Goal: Information Seeking & Learning: Learn about a topic

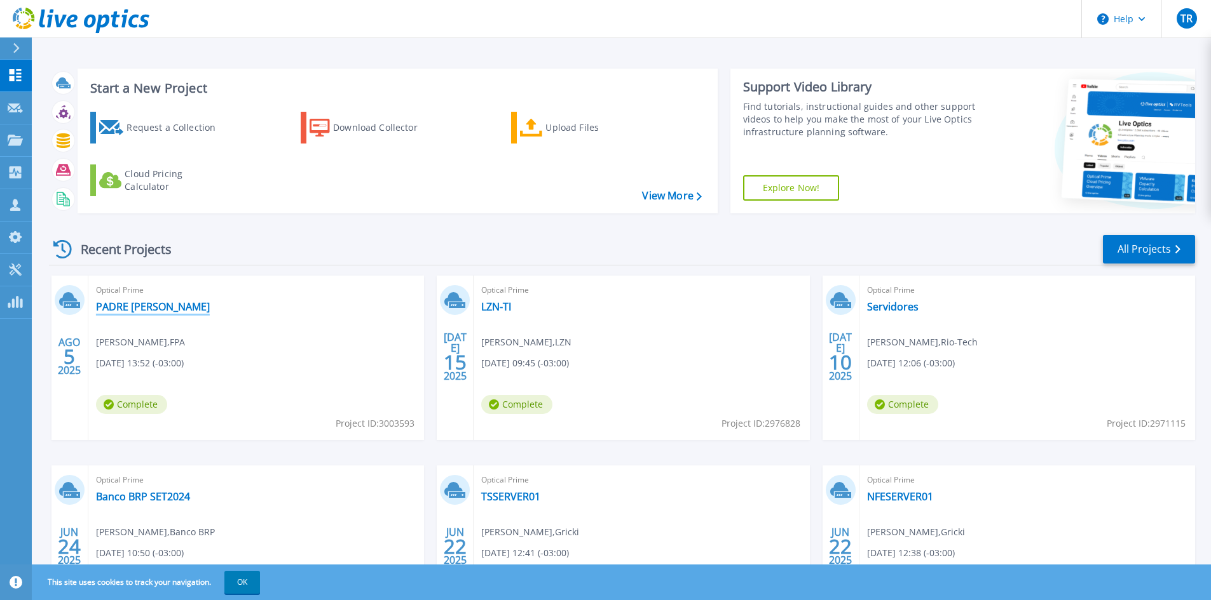
click at [135, 306] on link "PADRE [PERSON_NAME]" at bounding box center [153, 307] width 114 height 13
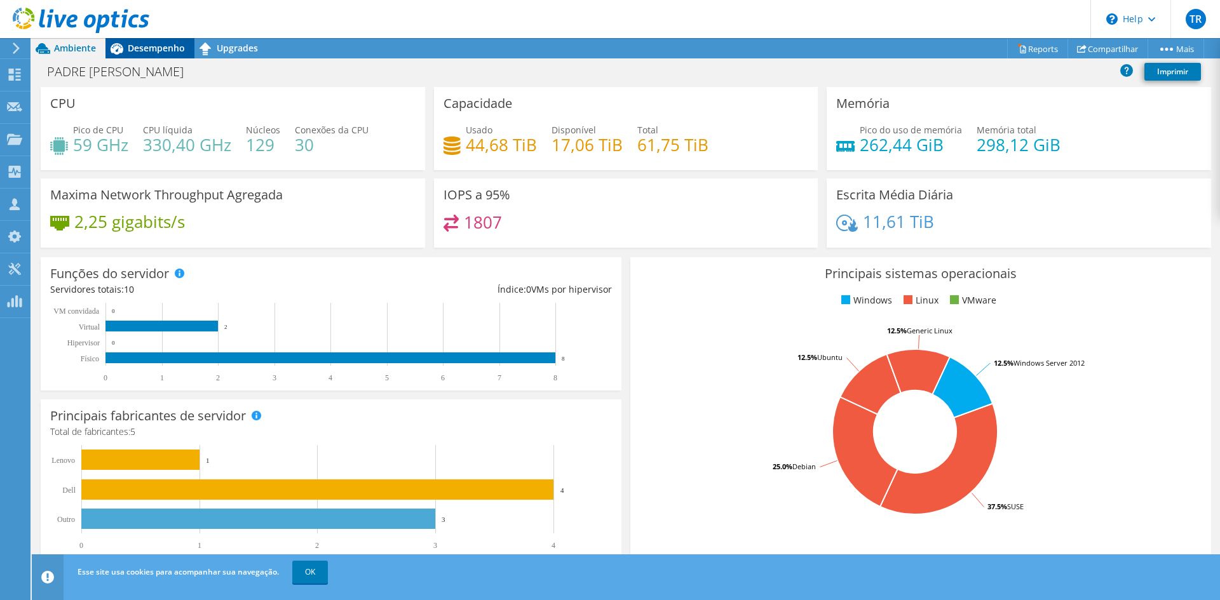
click at [154, 46] on span "Desempenho" at bounding box center [156, 48] width 57 height 12
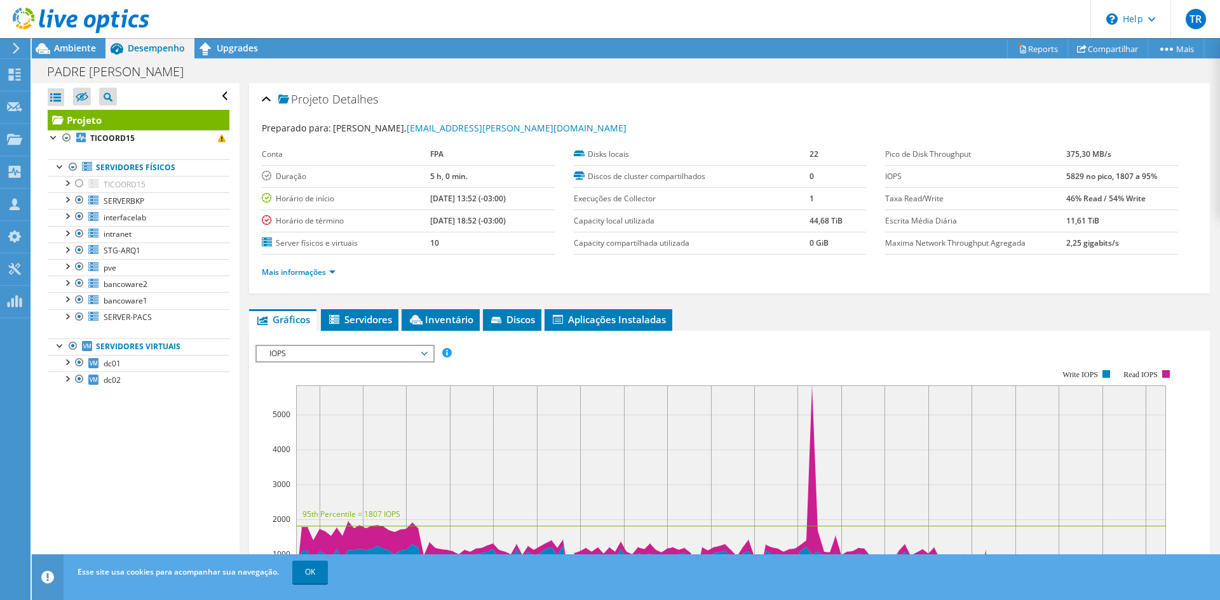
click at [621, 112] on div "Projeto Detalhes" at bounding box center [729, 99] width 935 height 27
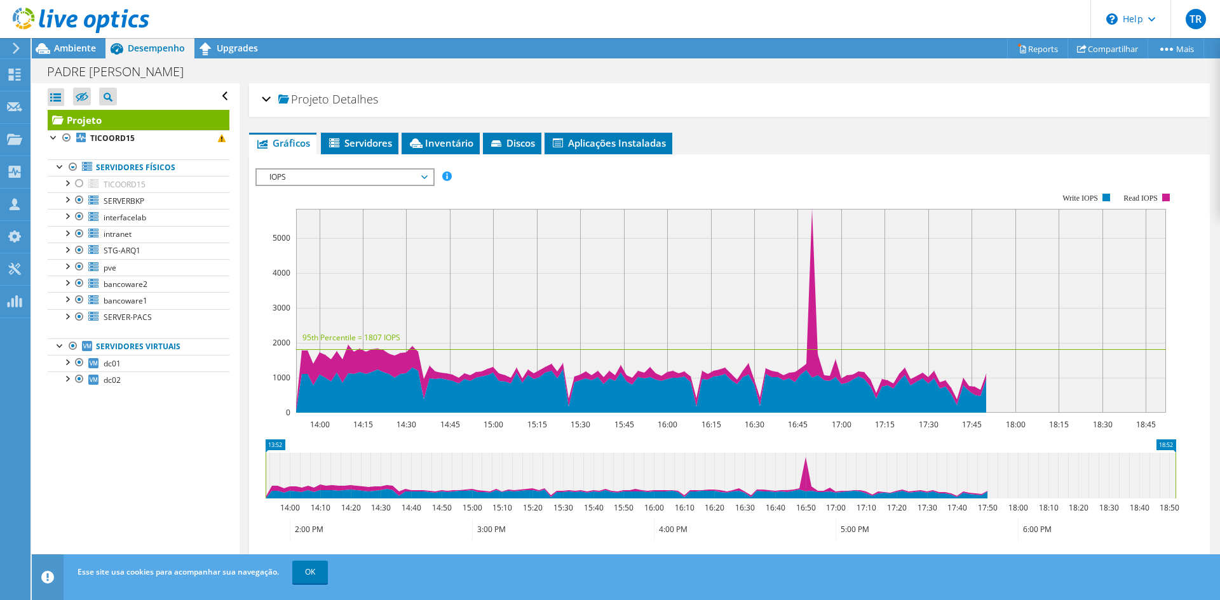
click at [621, 112] on div "Projeto Detalhes" at bounding box center [729, 99] width 935 height 27
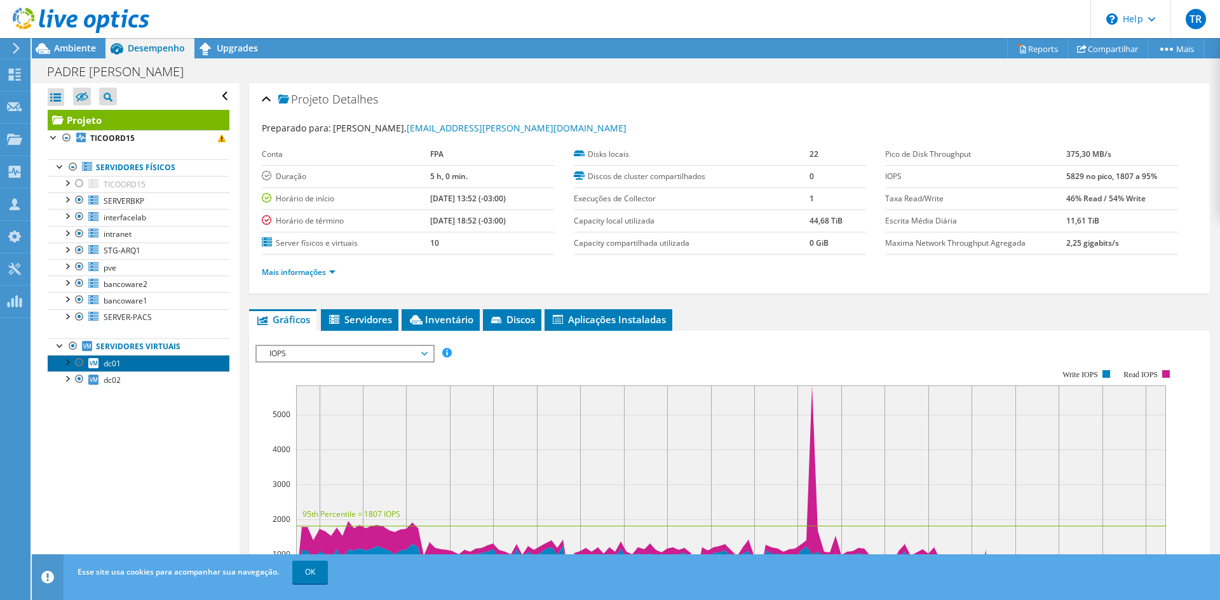
click at [112, 365] on span "dc01" at bounding box center [112, 363] width 17 height 11
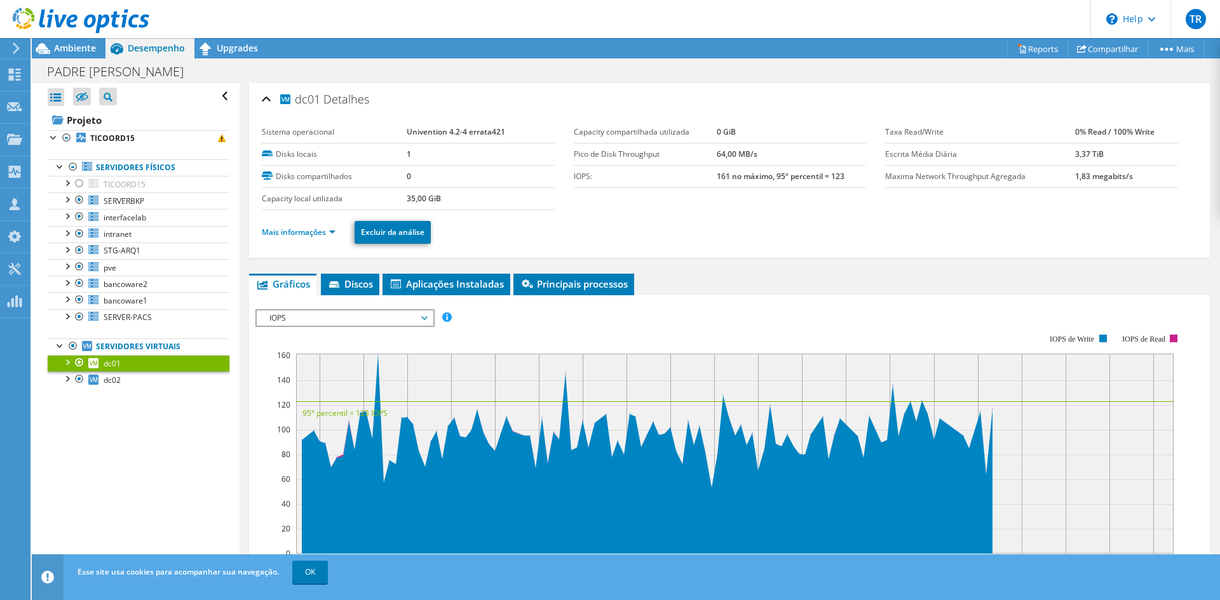
click at [334, 226] on li "Mais informações" at bounding box center [302, 233] width 81 height 14
click at [334, 230] on link "Mais informações" at bounding box center [299, 232] width 74 height 11
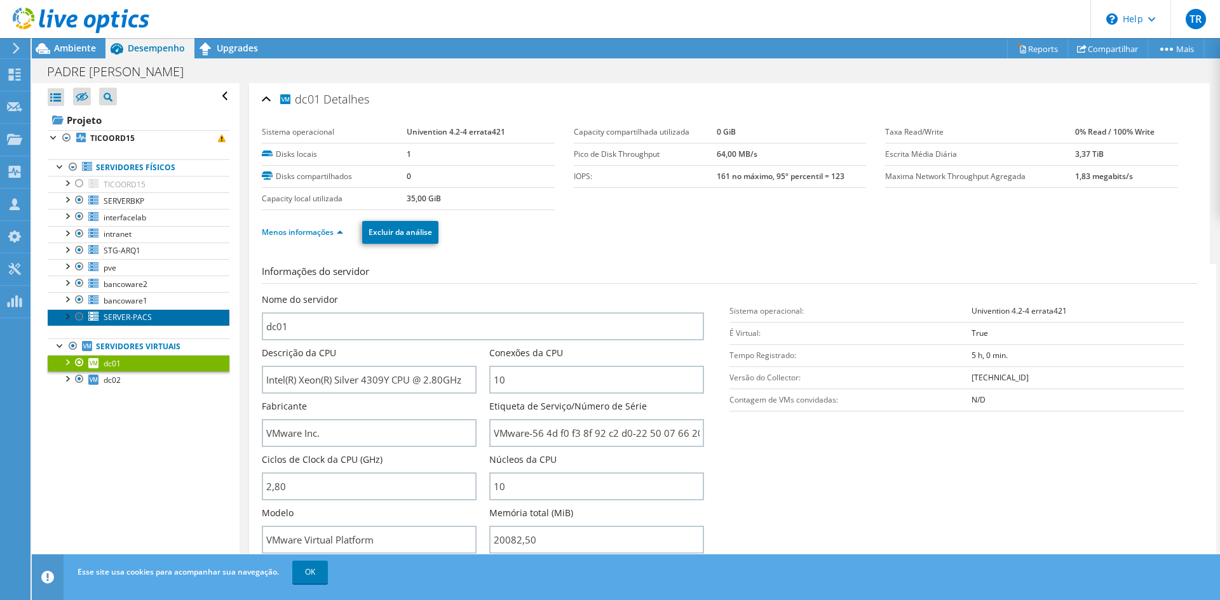
click at [126, 318] on span "SERVER-PACS" at bounding box center [128, 317] width 48 height 11
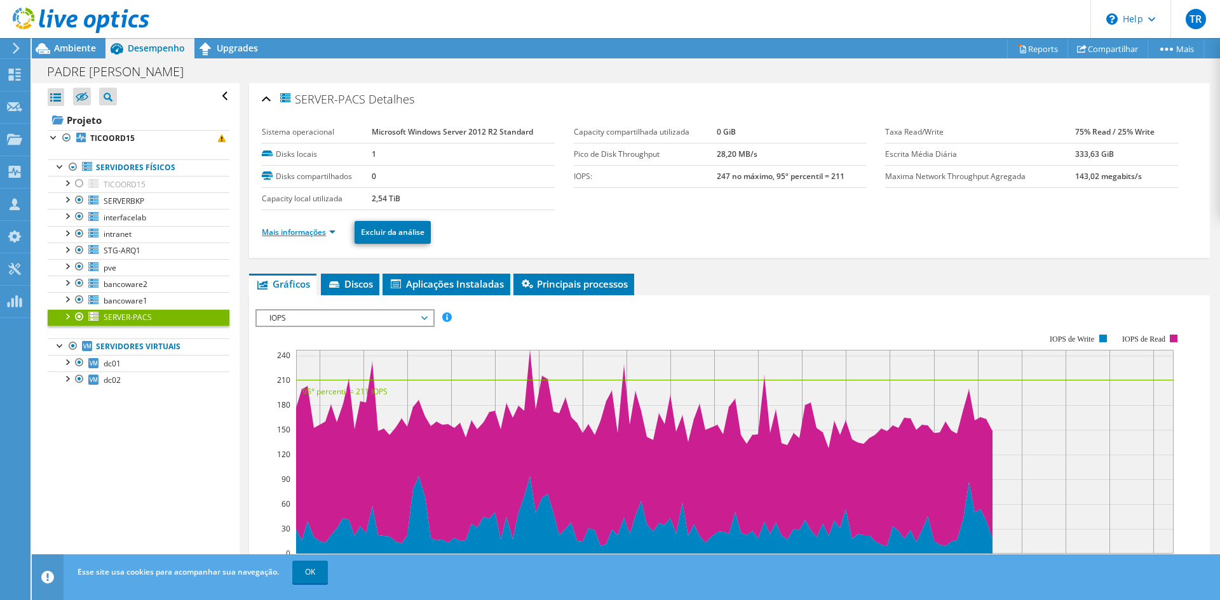
click at [308, 232] on link "Mais informações" at bounding box center [299, 232] width 74 height 11
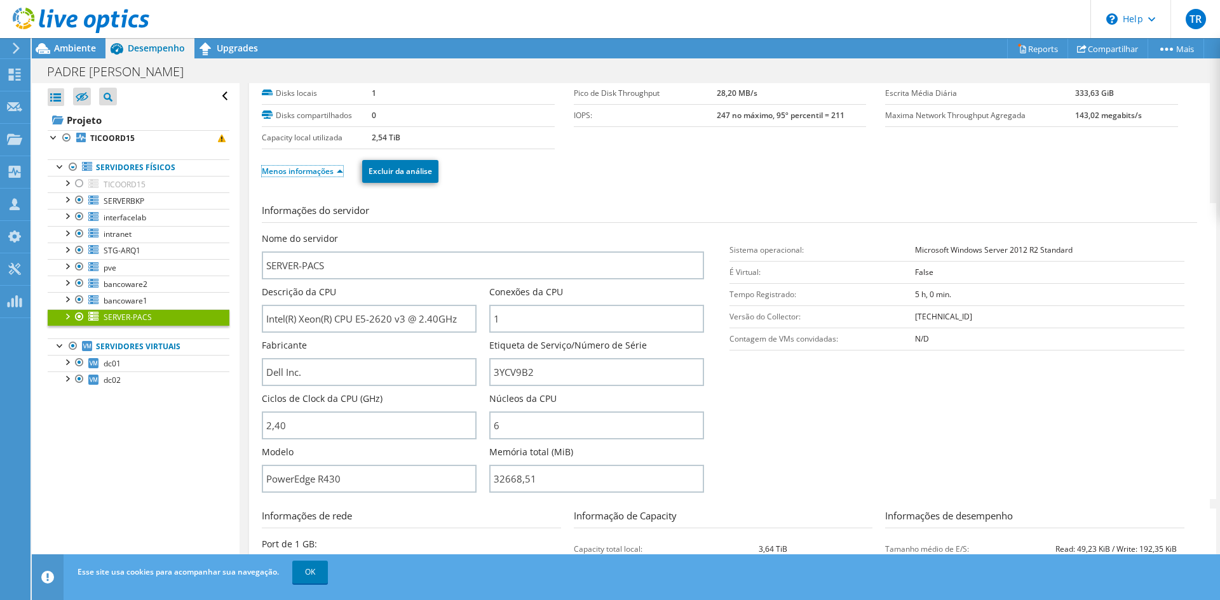
scroll to position [64, 0]
click at [600, 235] on div "Nome do servidor SERVER-PACS" at bounding box center [483, 253] width 442 height 47
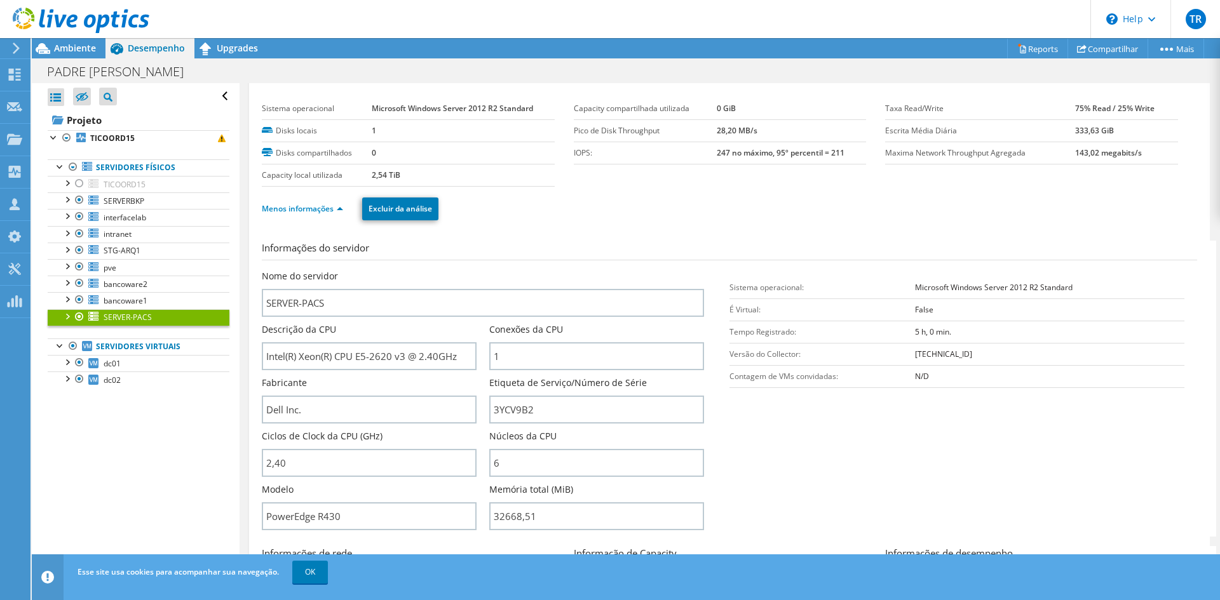
scroll to position [0, 0]
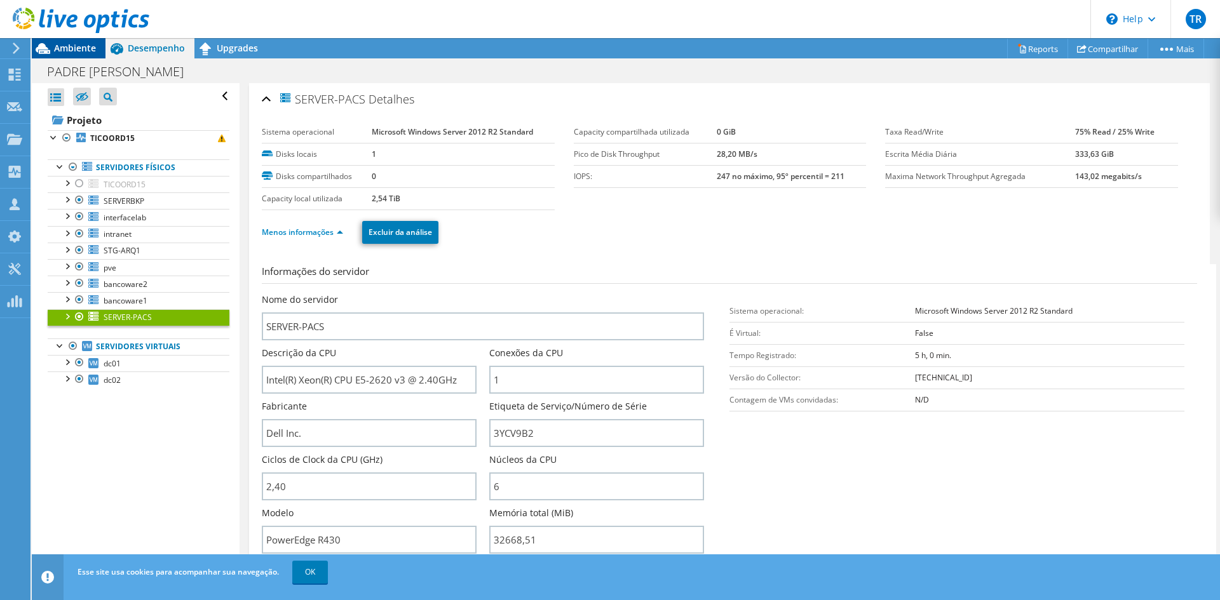
click at [74, 46] on span "Ambiente" at bounding box center [75, 48] width 42 height 12
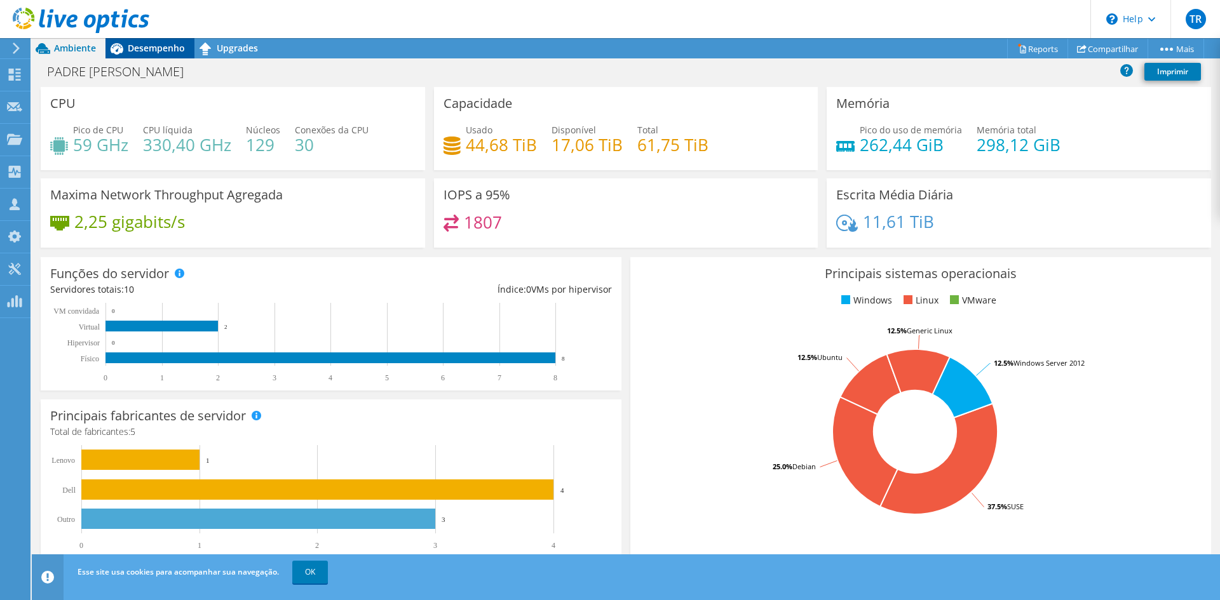
click at [151, 50] on span "Desempenho" at bounding box center [156, 48] width 57 height 12
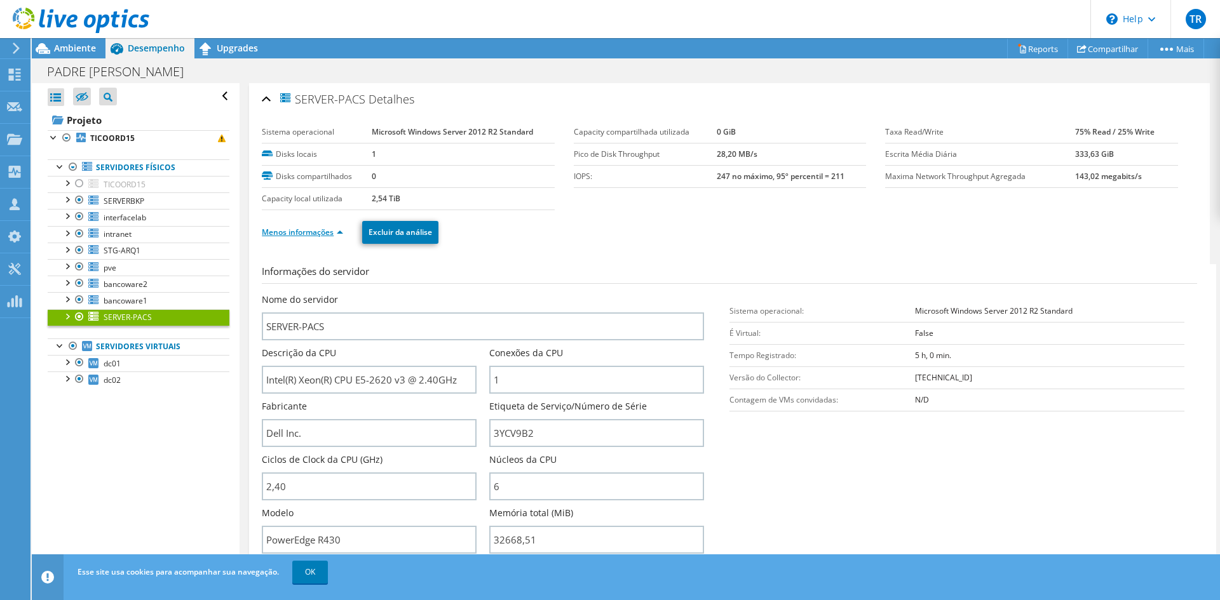
click at [336, 230] on link "Menos informações" at bounding box center [302, 232] width 81 height 11
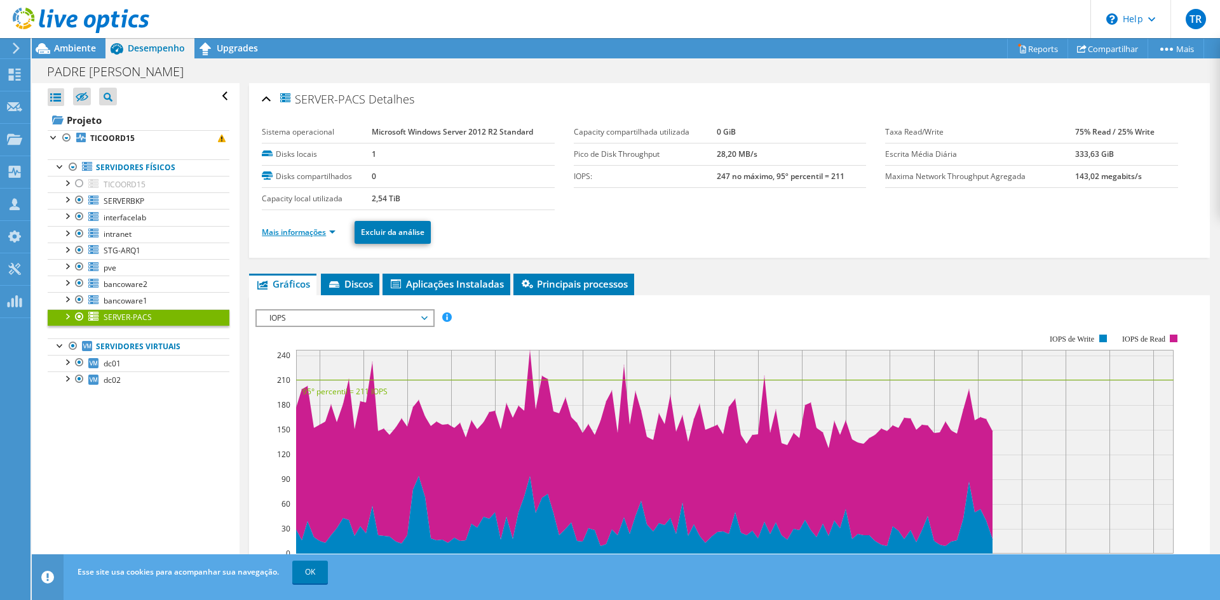
click at [336, 230] on link "Mais informações" at bounding box center [299, 232] width 74 height 11
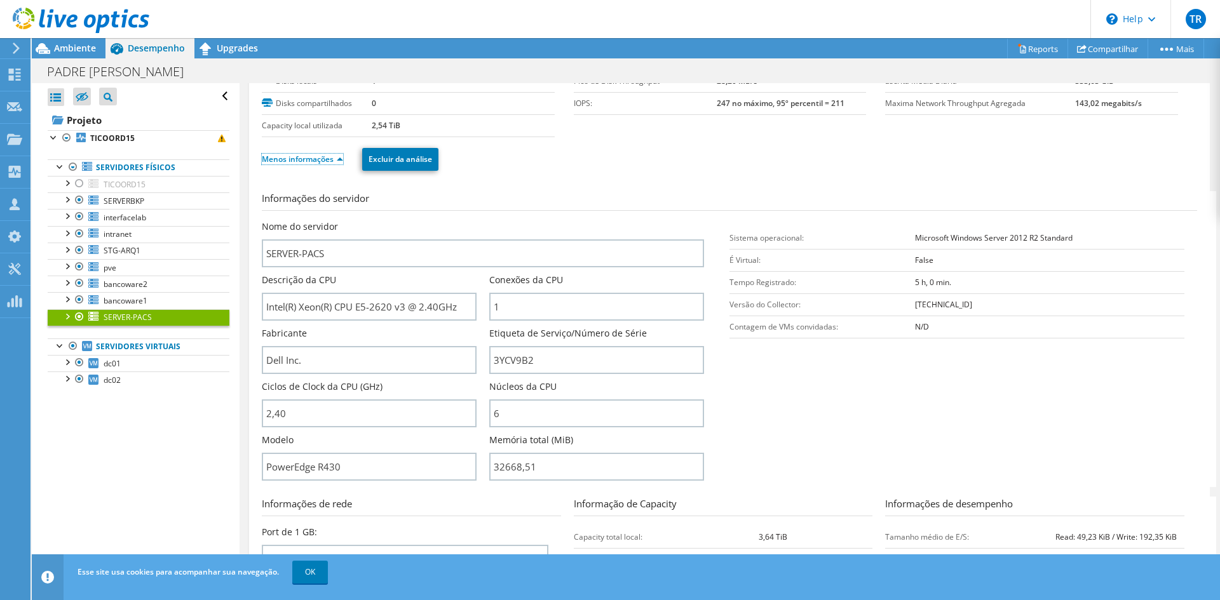
scroll to position [127, 0]
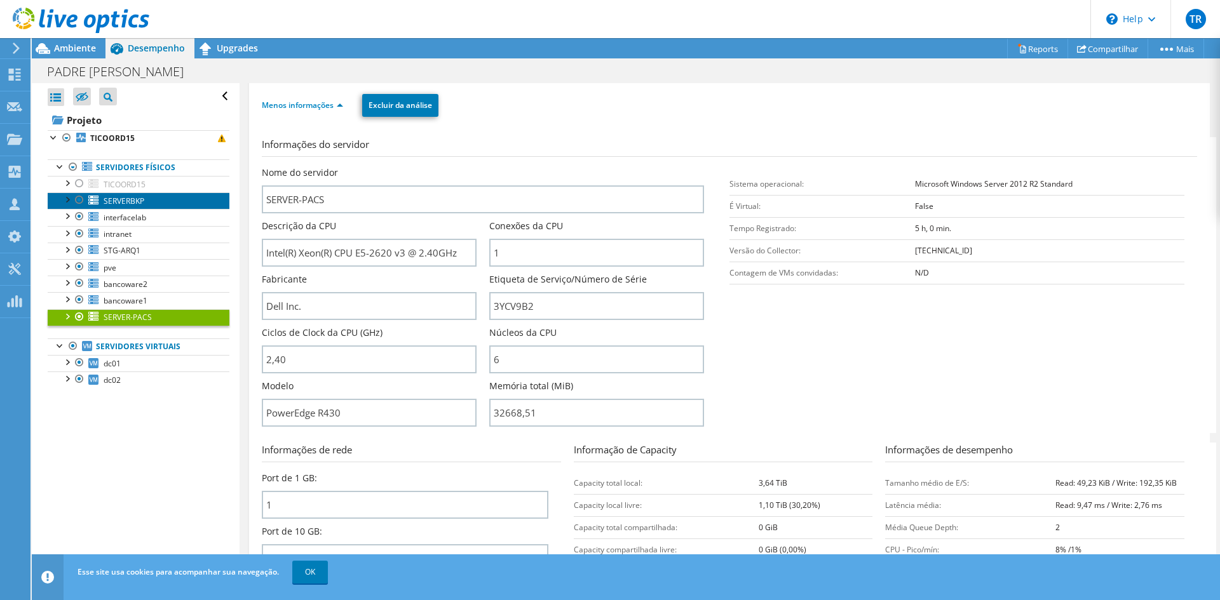
click at [136, 203] on span "SERVERBKP" at bounding box center [124, 201] width 41 height 11
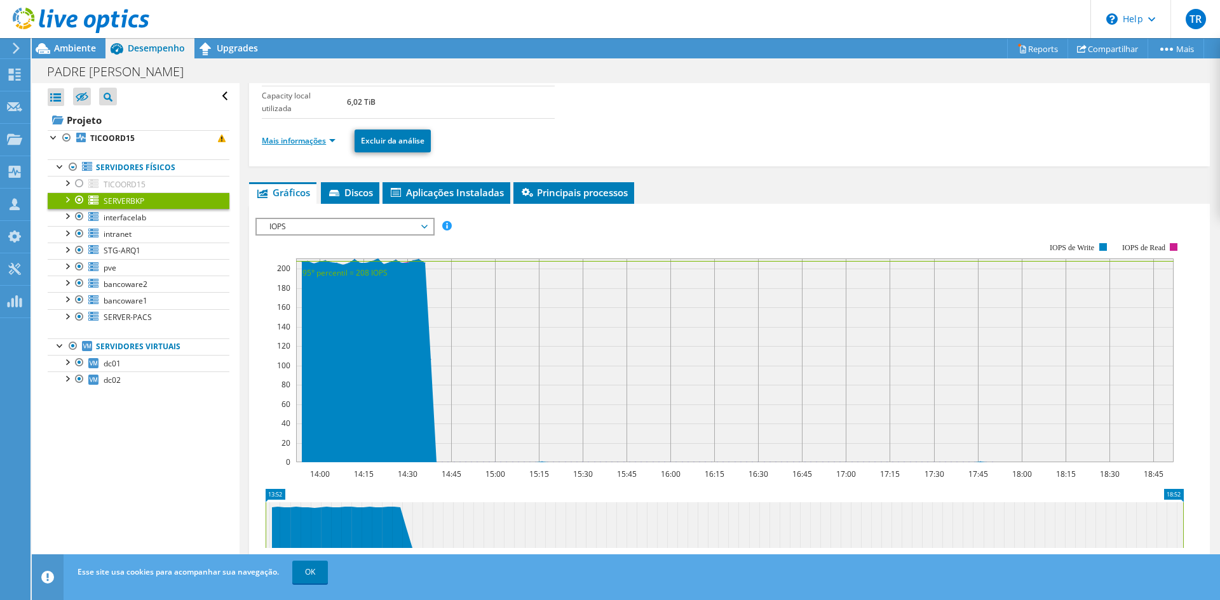
click at [294, 142] on link "Mais informações" at bounding box center [299, 140] width 74 height 11
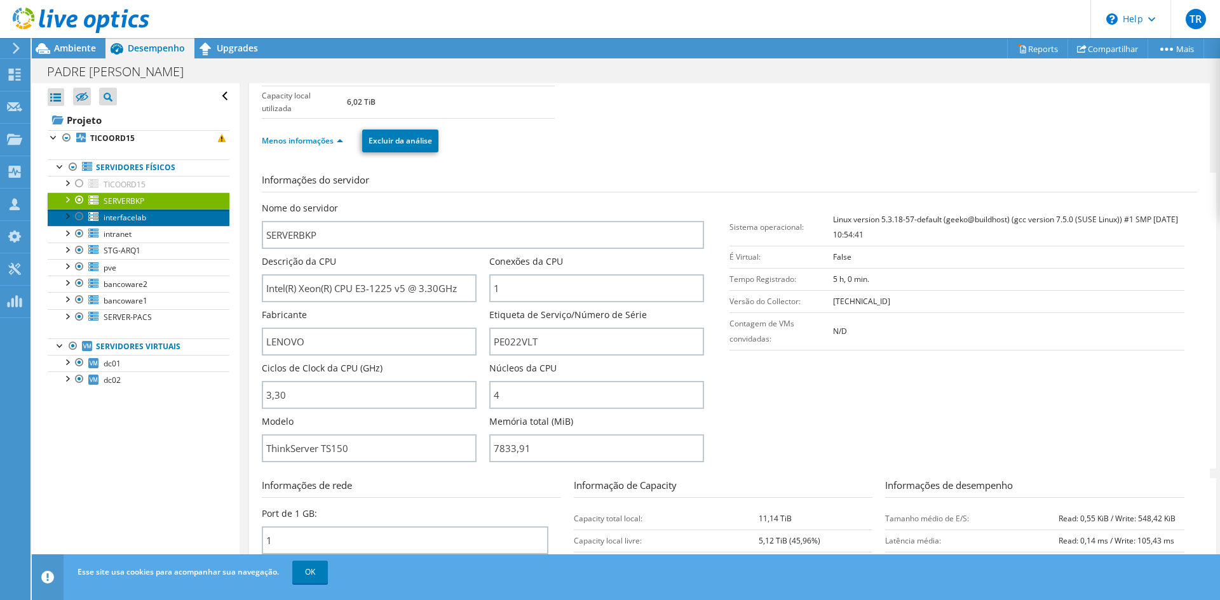
click at [124, 220] on span "interfacelab" at bounding box center [125, 217] width 43 height 11
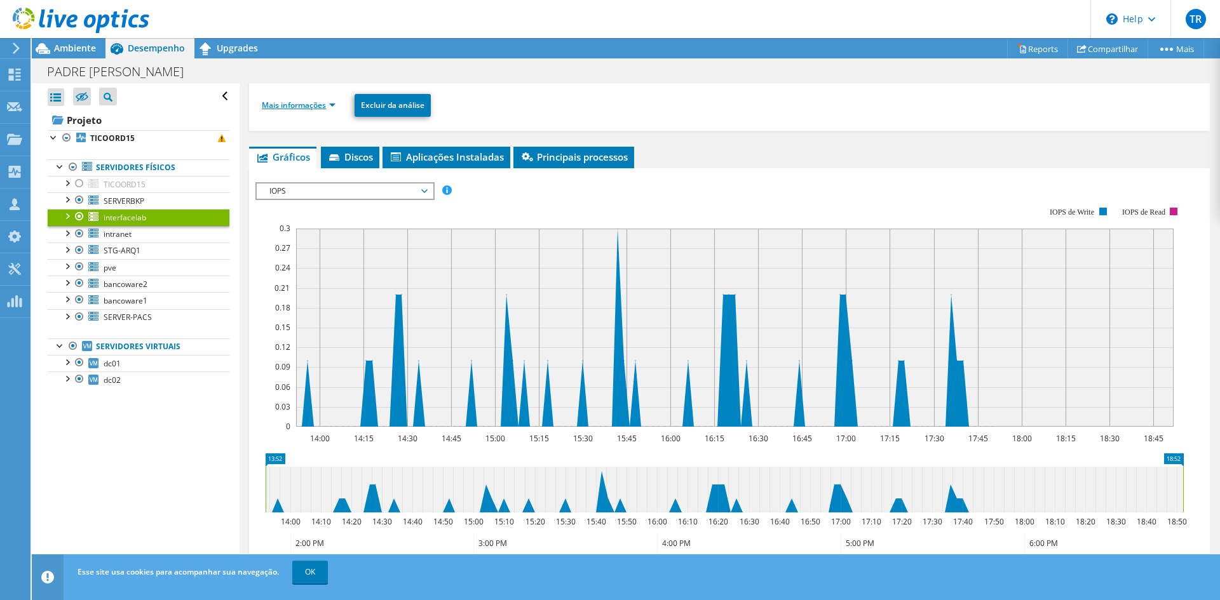
click at [325, 107] on link "Mais informações" at bounding box center [299, 105] width 74 height 11
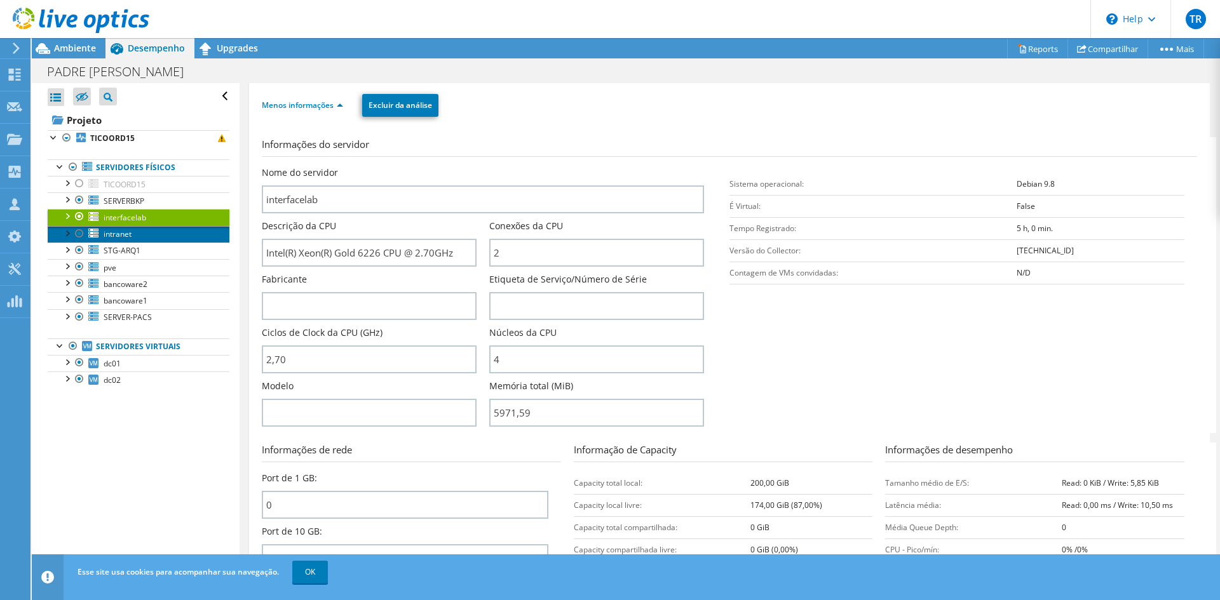
click at [123, 234] on span "intranet" at bounding box center [118, 234] width 28 height 11
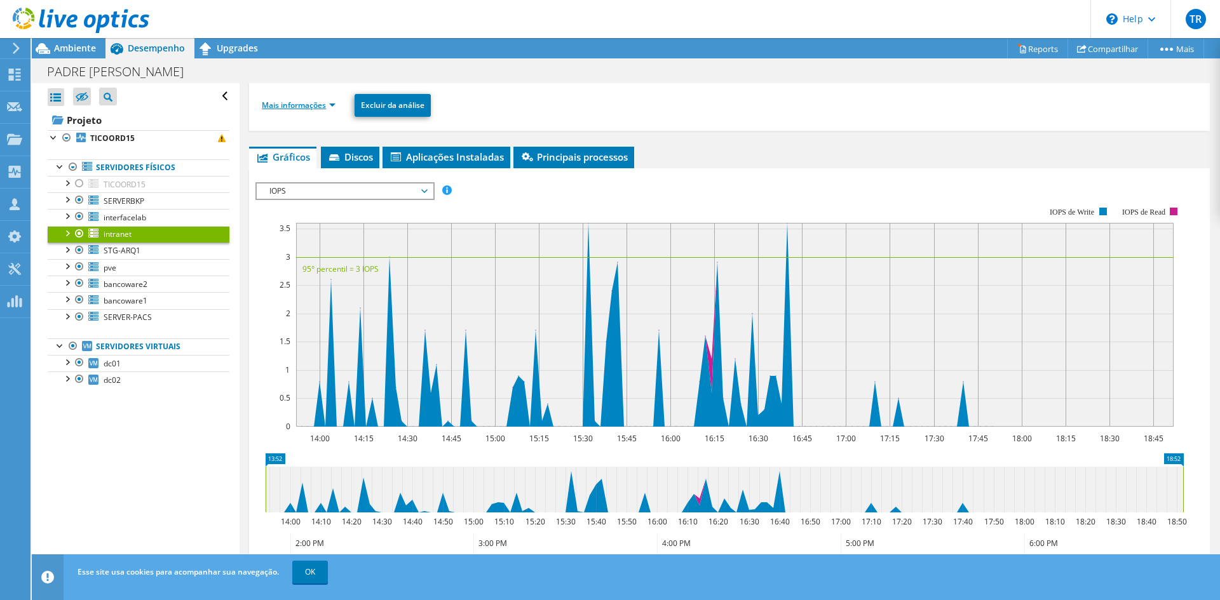
click at [329, 104] on link "Mais informações" at bounding box center [299, 105] width 74 height 11
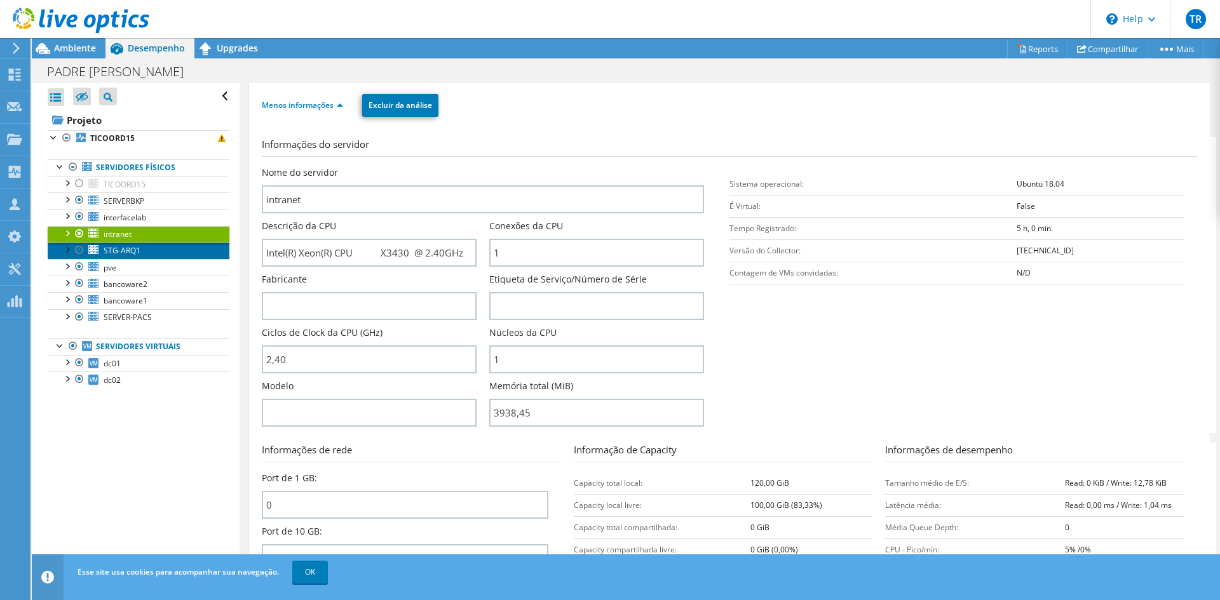
click at [110, 247] on span "STG-ARQ1" at bounding box center [122, 250] width 37 height 11
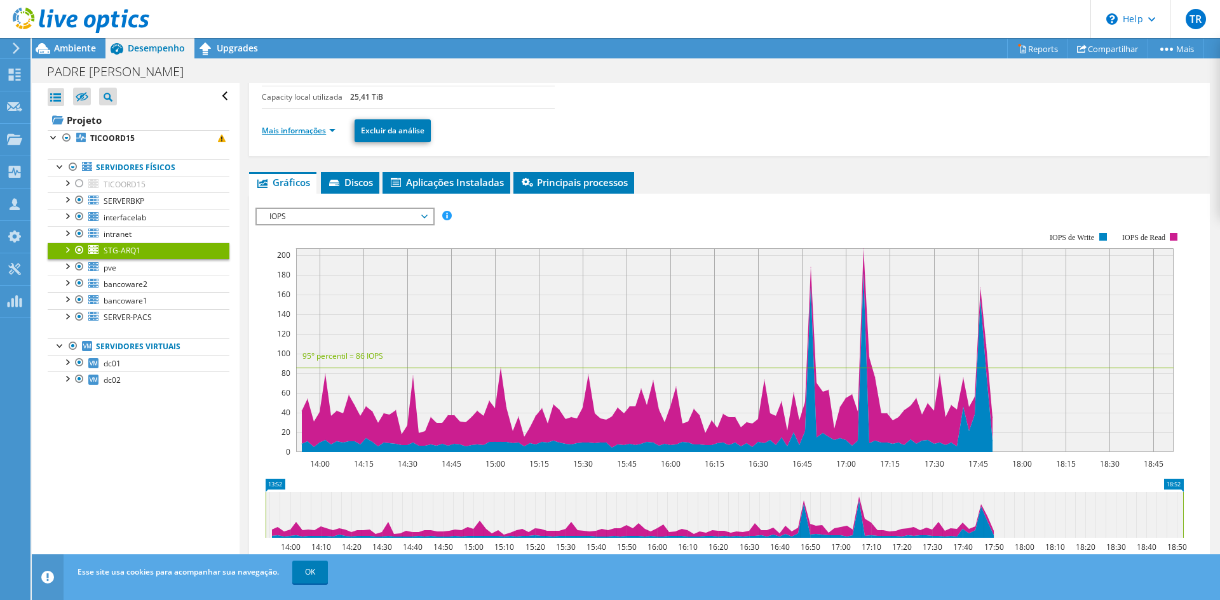
click at [319, 136] on link "Mais informações" at bounding box center [299, 130] width 74 height 11
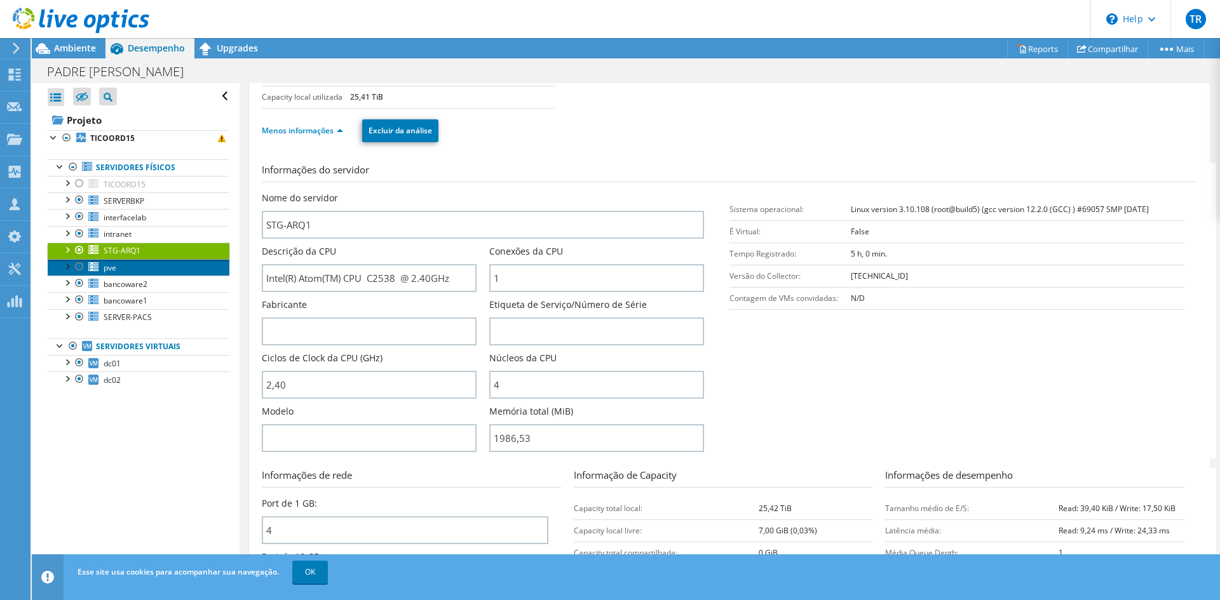
click at [113, 265] on span "pve" at bounding box center [110, 267] width 13 height 11
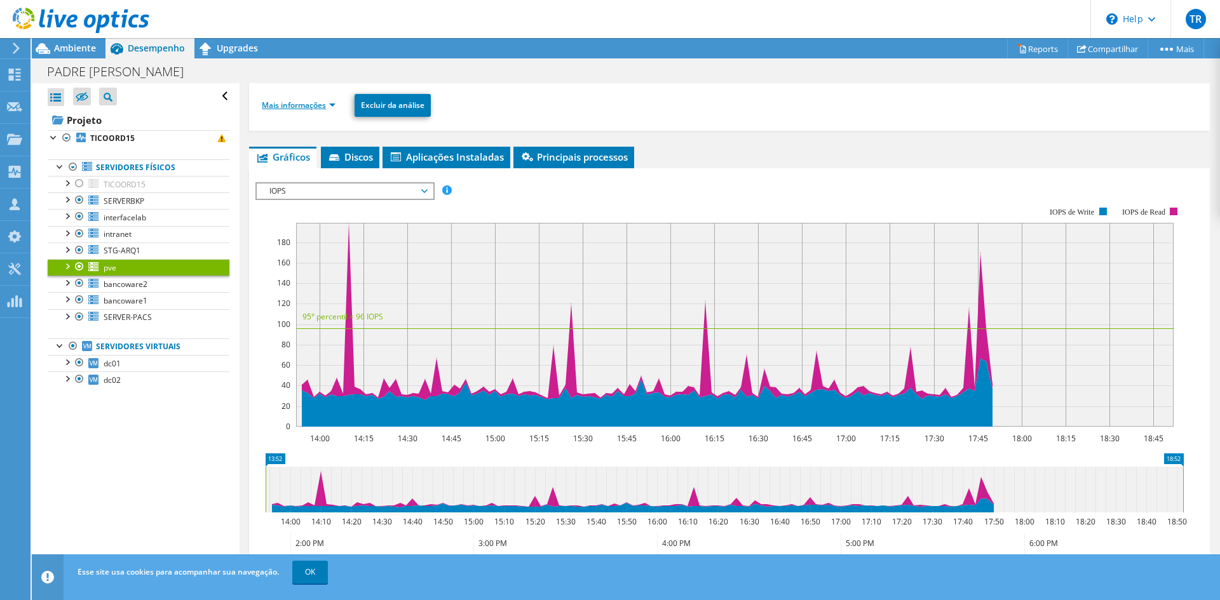
click at [300, 110] on link "Mais informações" at bounding box center [299, 105] width 74 height 11
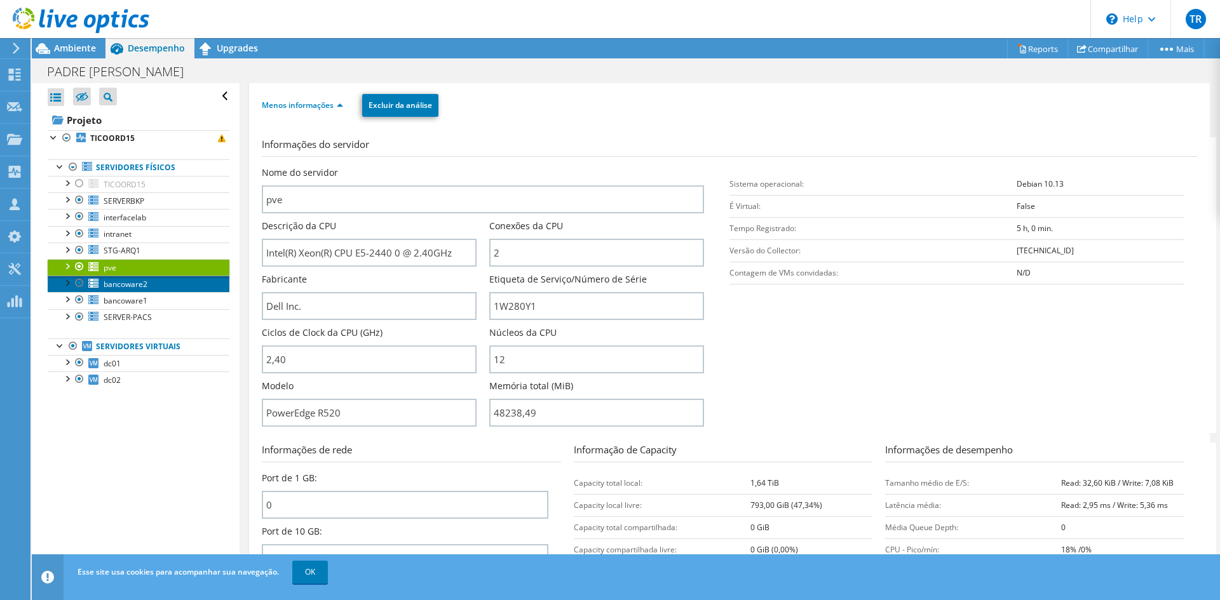
click at [127, 285] on span "bancoware2" at bounding box center [126, 284] width 44 height 11
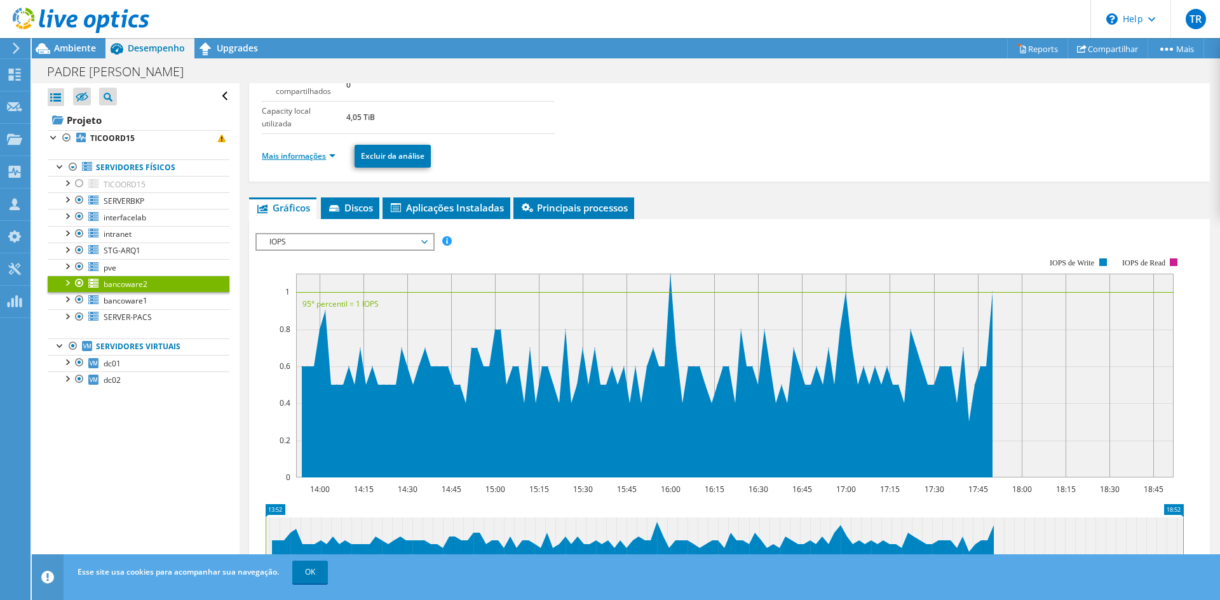
click at [303, 159] on link "Mais informações" at bounding box center [299, 156] width 74 height 11
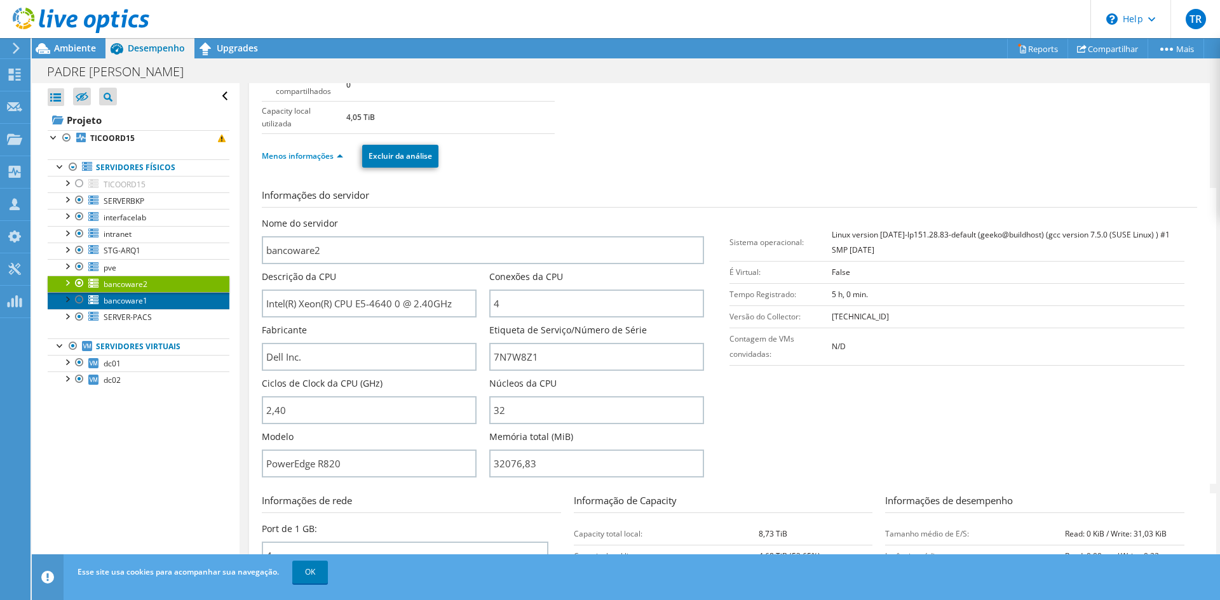
click at [127, 298] on span "bancoware1" at bounding box center [126, 300] width 44 height 11
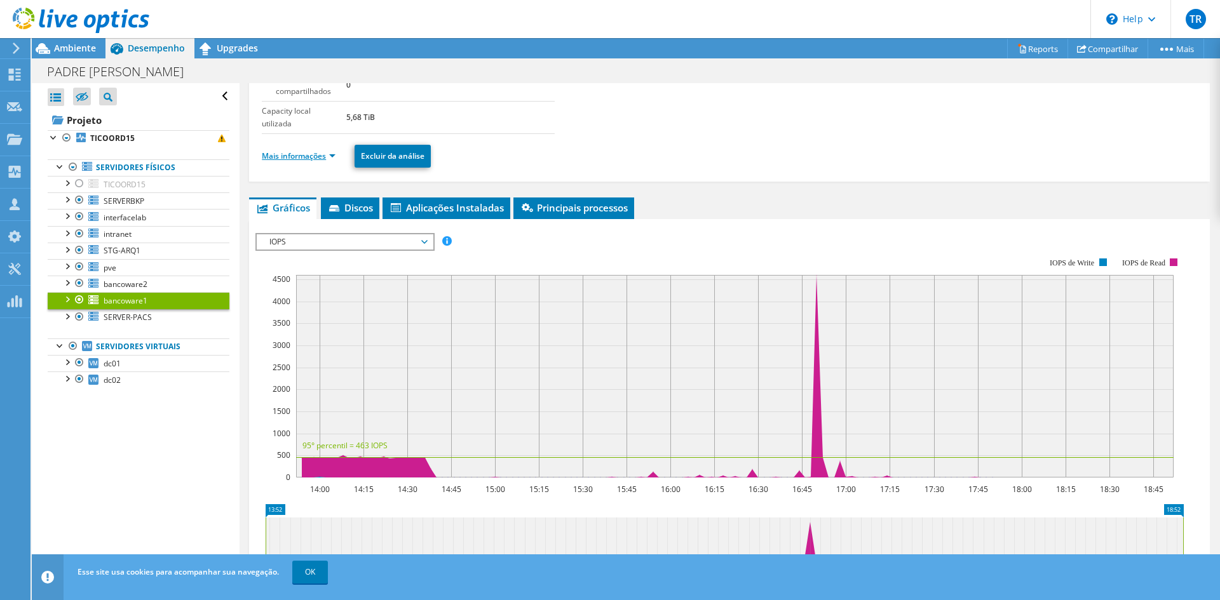
click at [322, 154] on link "Mais informações" at bounding box center [299, 156] width 74 height 11
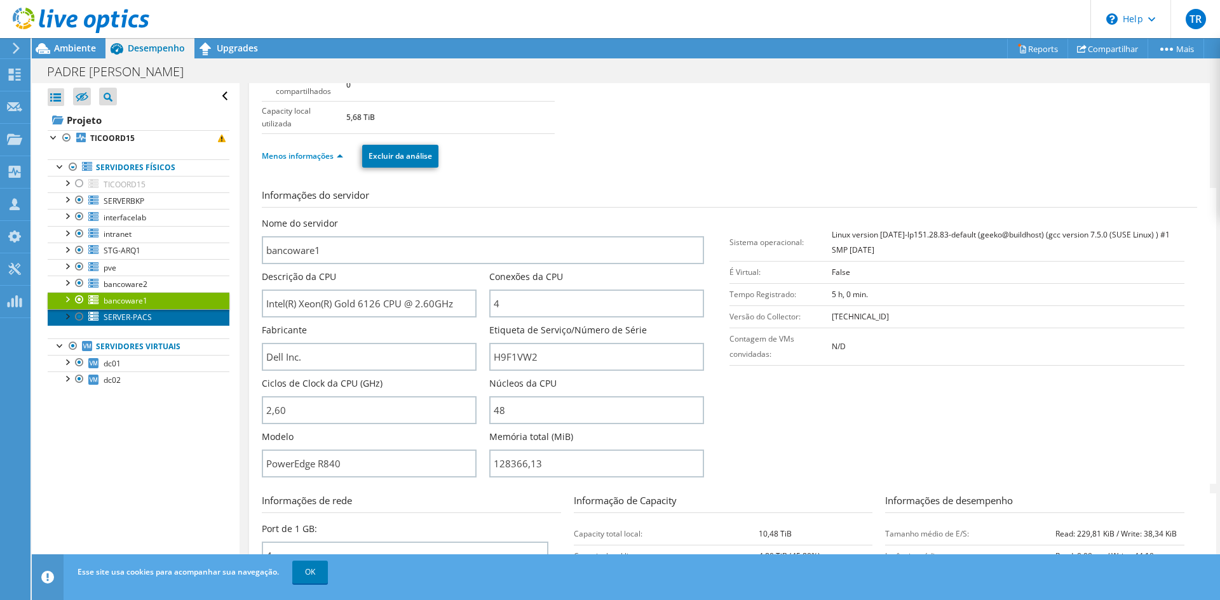
click at [139, 316] on span "SERVER-PACS" at bounding box center [128, 317] width 48 height 11
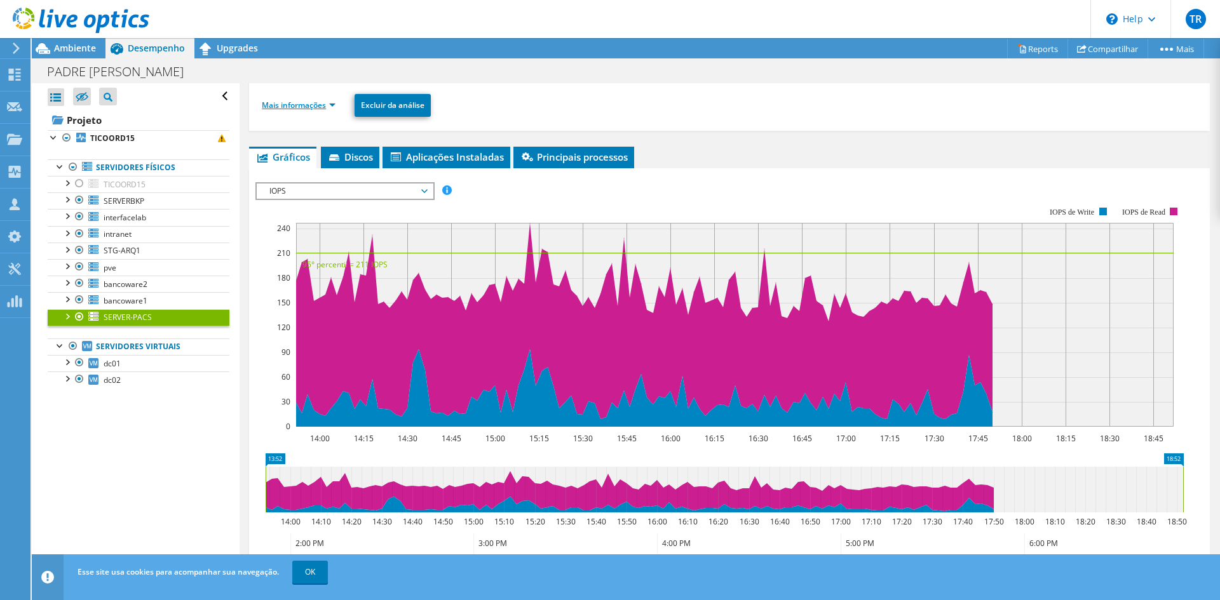
click at [304, 102] on link "Mais informações" at bounding box center [299, 105] width 74 height 11
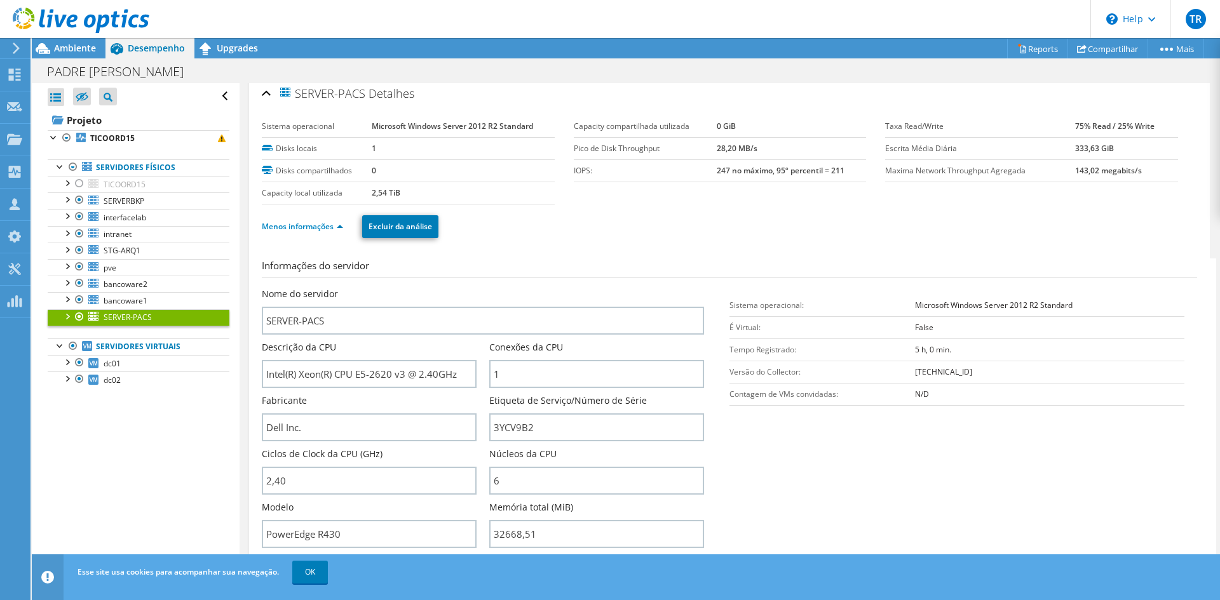
scroll to position [0, 0]
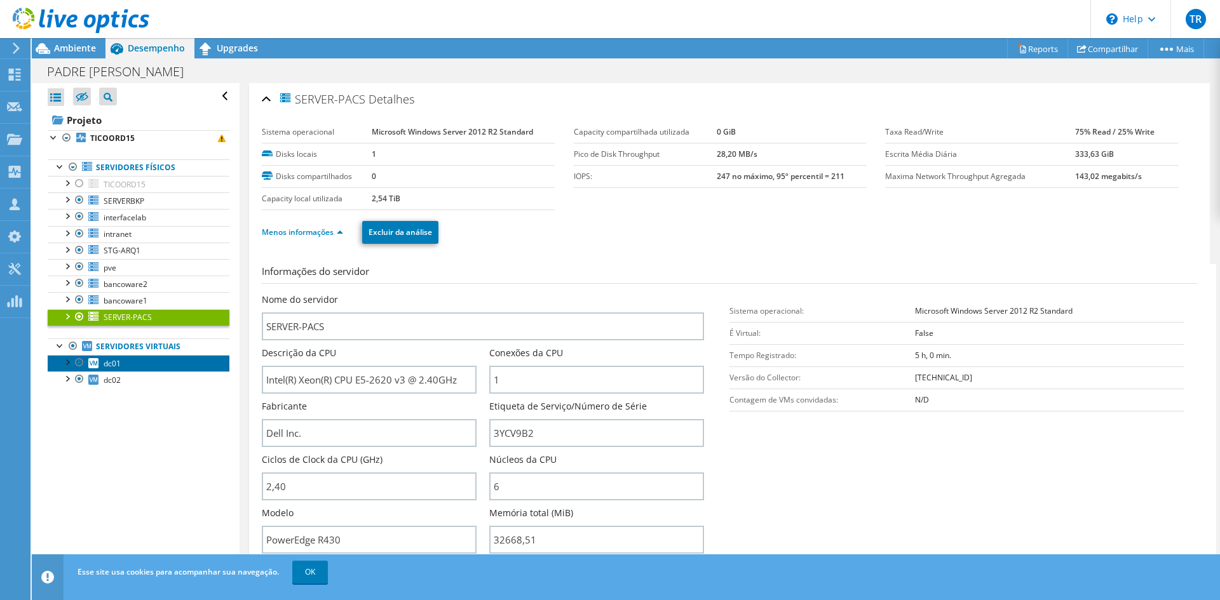
click at [112, 365] on span "dc01" at bounding box center [112, 363] width 17 height 11
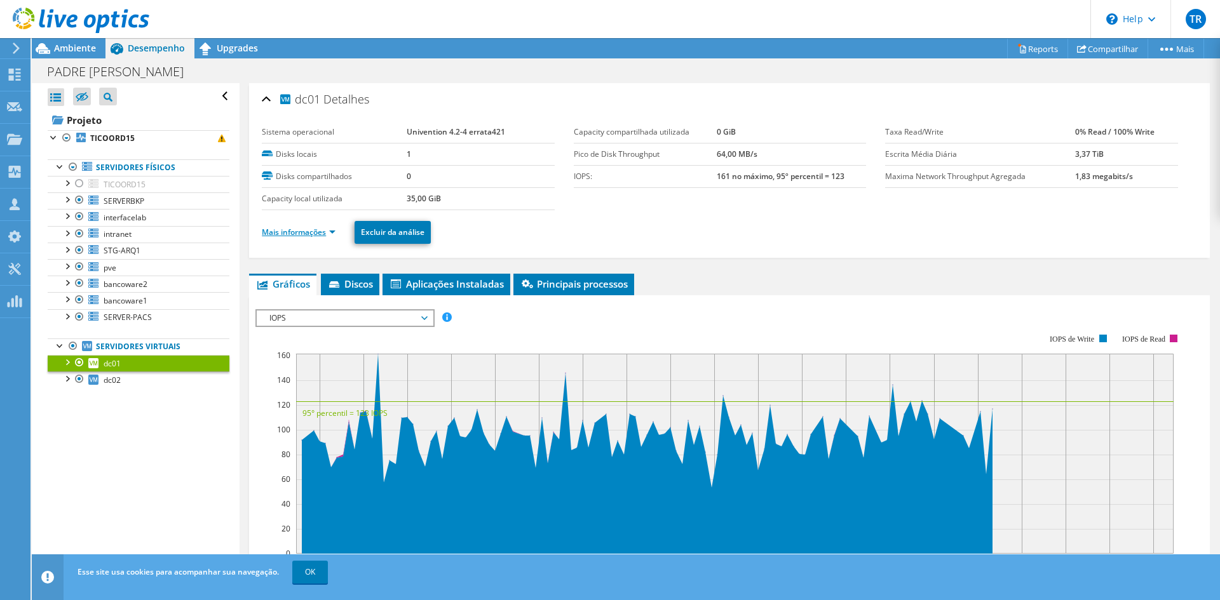
click at [313, 229] on link "Mais informações" at bounding box center [299, 232] width 74 height 11
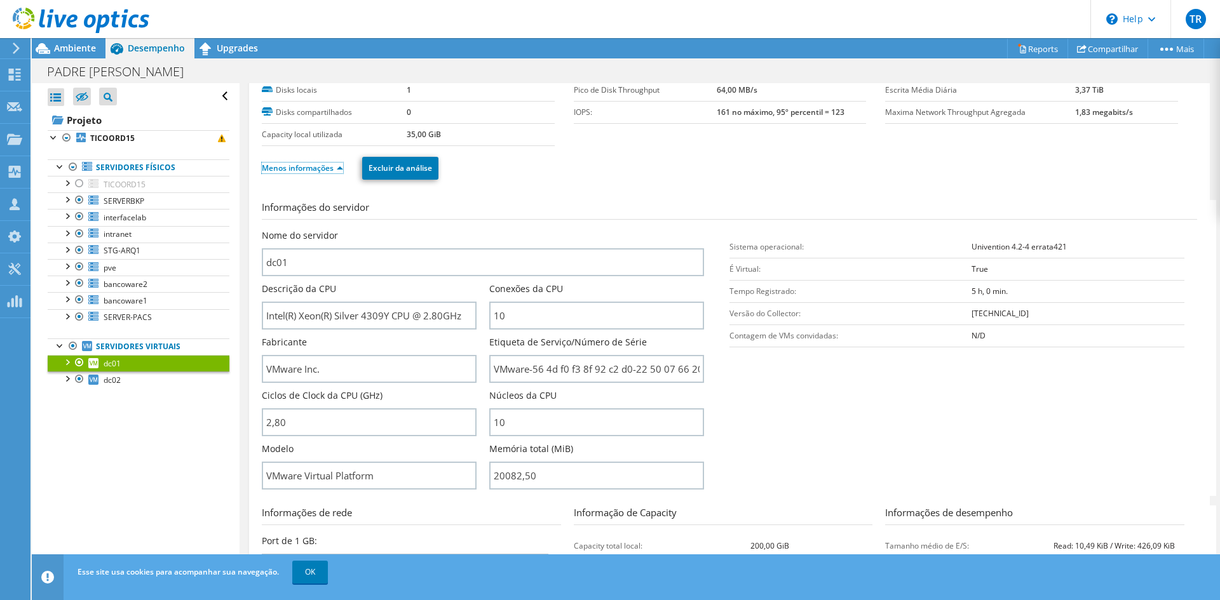
scroll to position [64, 0]
click at [112, 383] on span "dc02" at bounding box center [112, 380] width 17 height 11
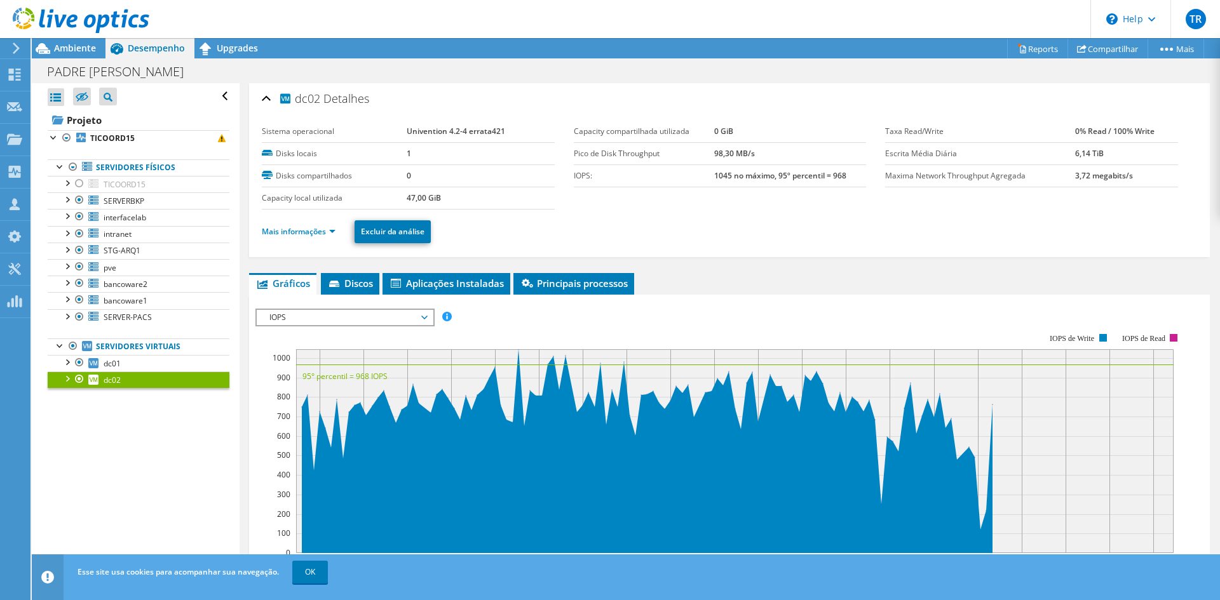
scroll to position [0, 0]
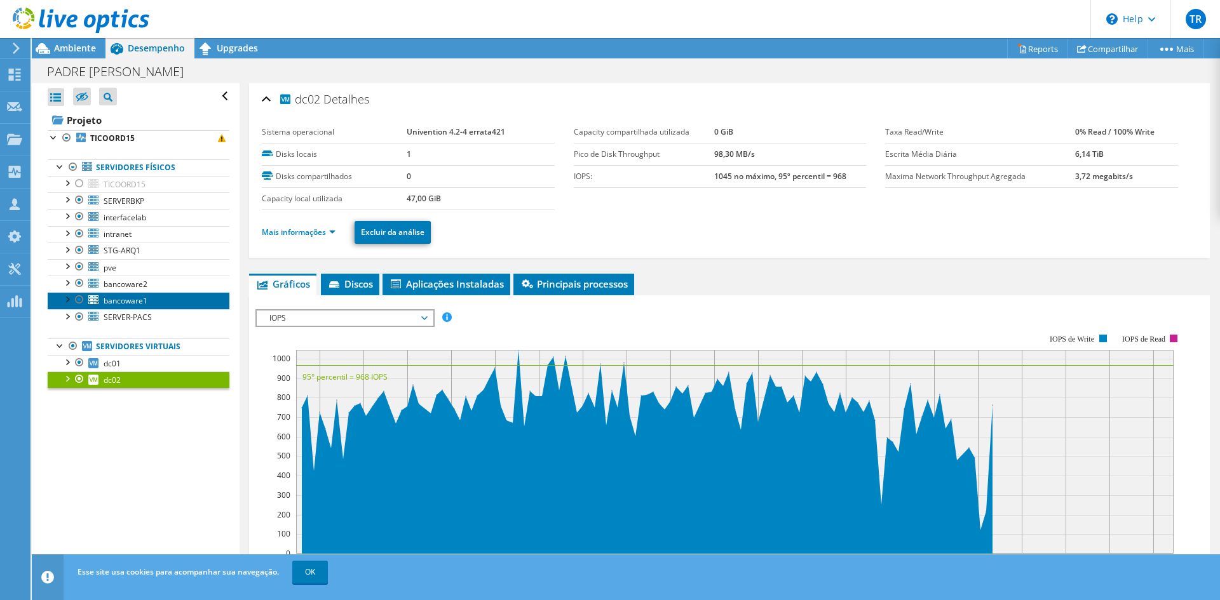
click at [140, 302] on span "bancoware1" at bounding box center [126, 300] width 44 height 11
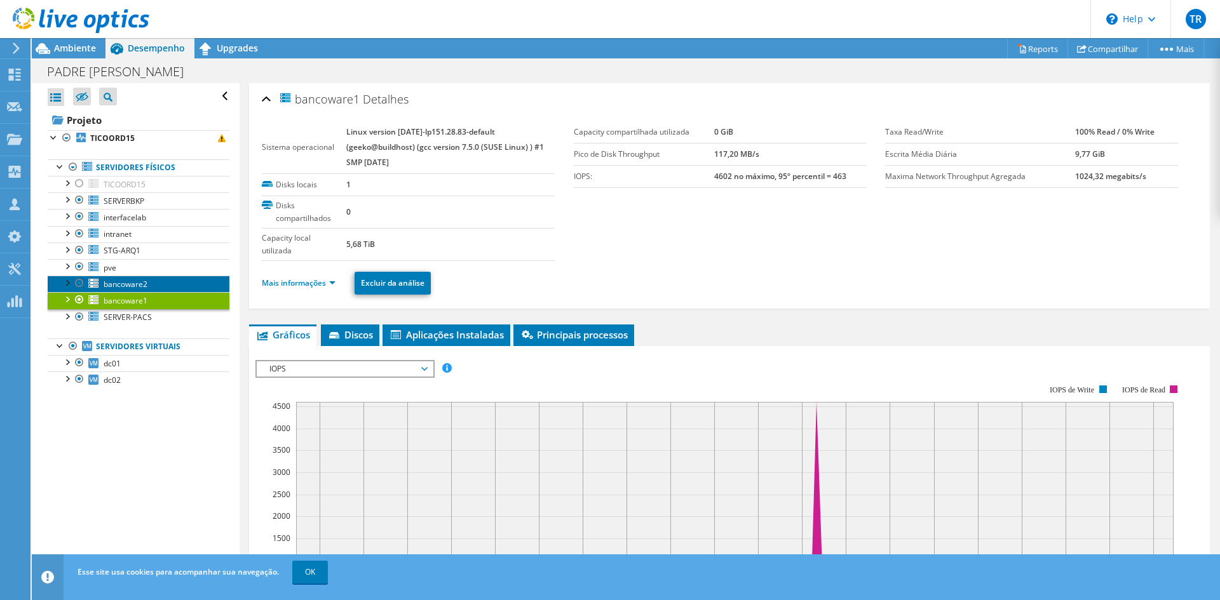
click at [164, 285] on link "bancoware2" at bounding box center [139, 284] width 182 height 17
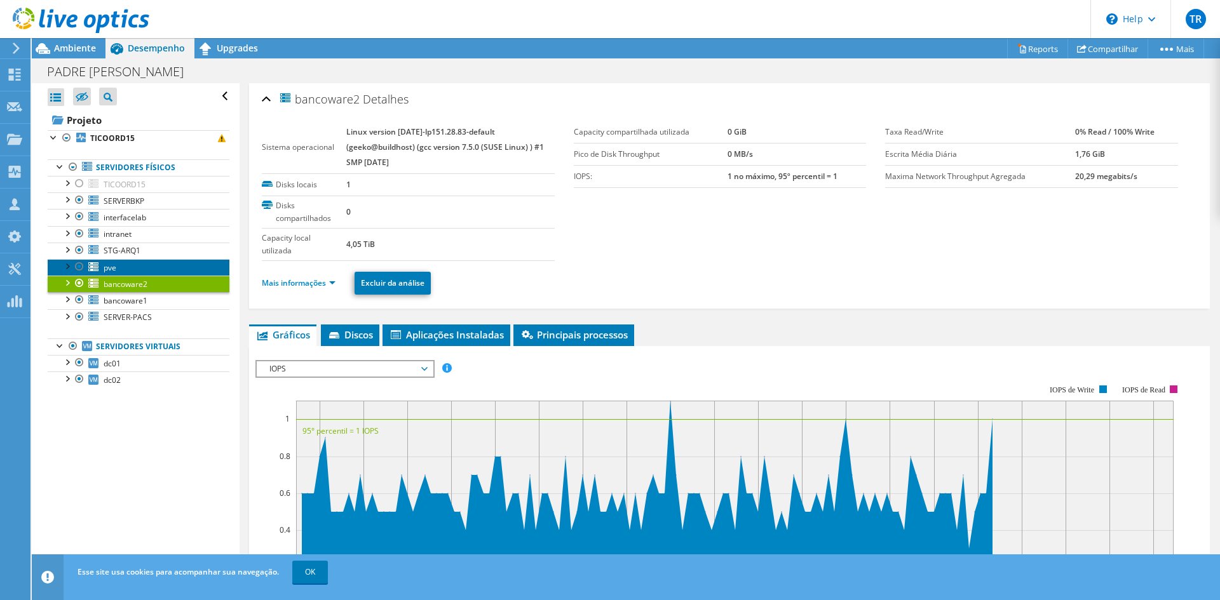
click at [138, 268] on link "pve" at bounding box center [139, 267] width 182 height 17
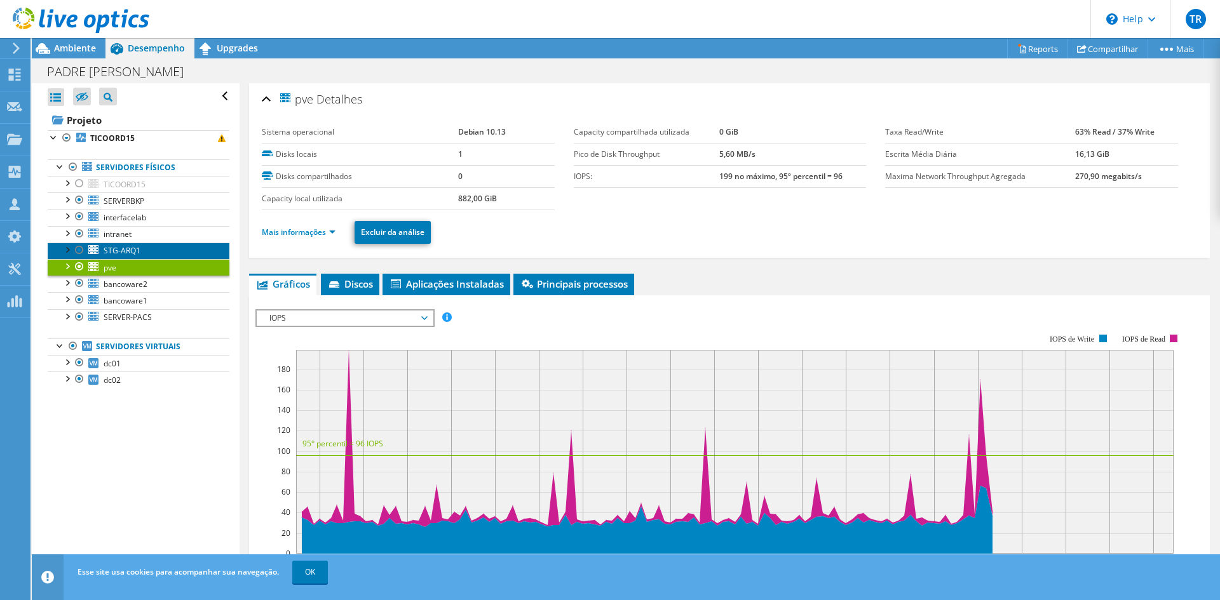
click at [167, 250] on link "STG-ARQ1" at bounding box center [139, 251] width 182 height 17
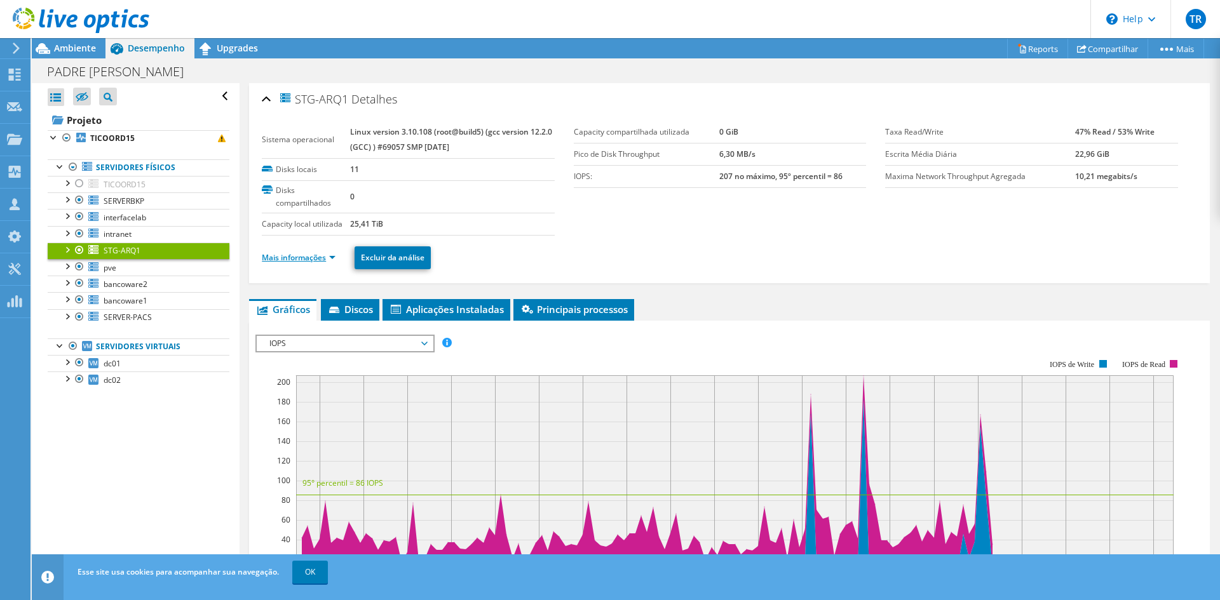
click at [329, 263] on link "Mais informações" at bounding box center [299, 257] width 74 height 11
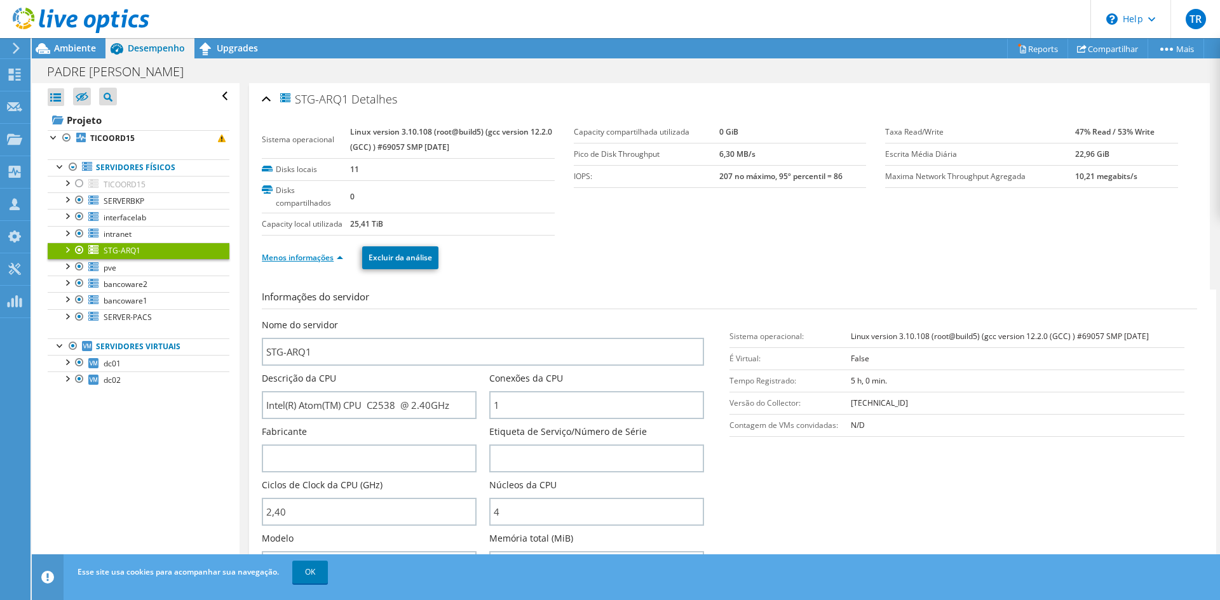
click at [329, 263] on link "Menos informações" at bounding box center [302, 257] width 81 height 11
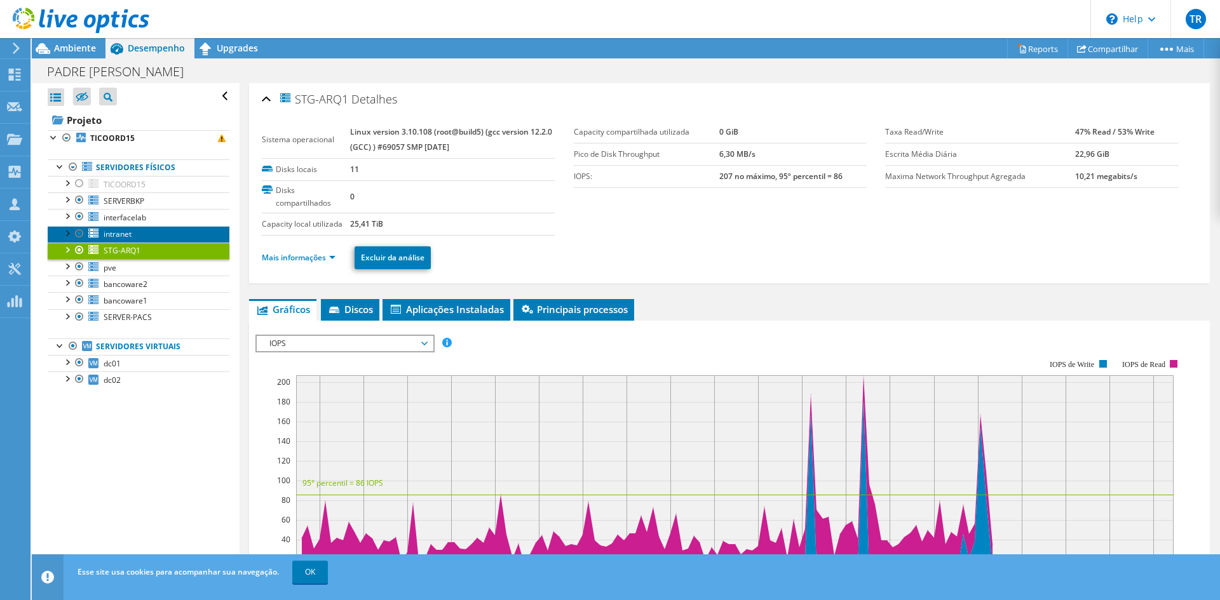
click at [119, 232] on span "intranet" at bounding box center [118, 234] width 28 height 11
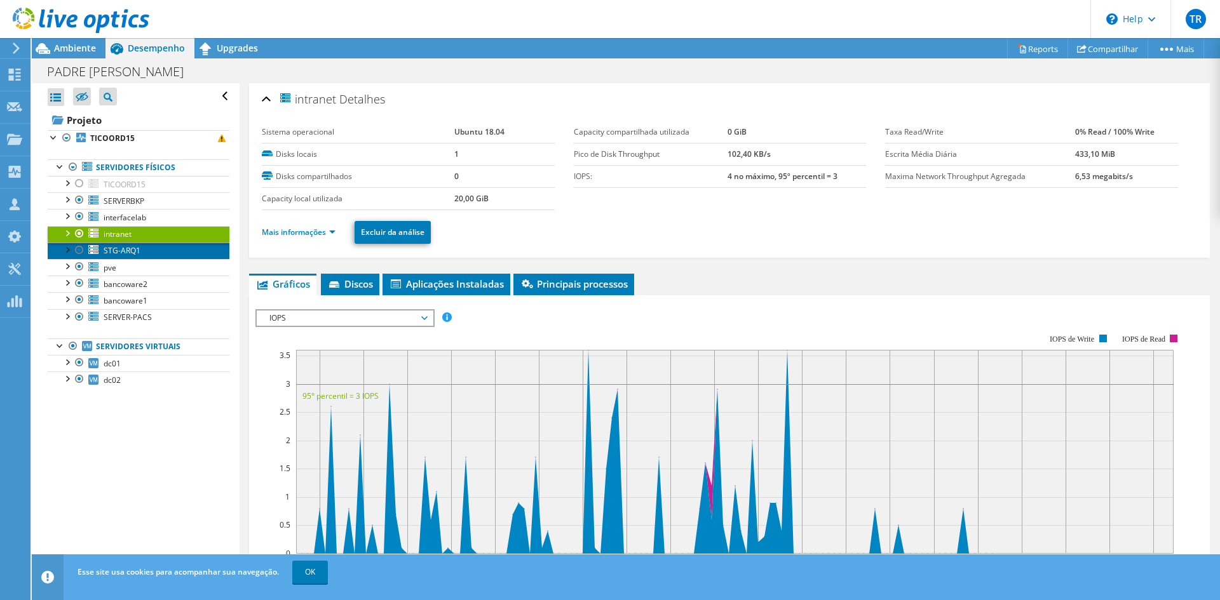
click at [130, 250] on span "STG-ARQ1" at bounding box center [122, 250] width 37 height 11
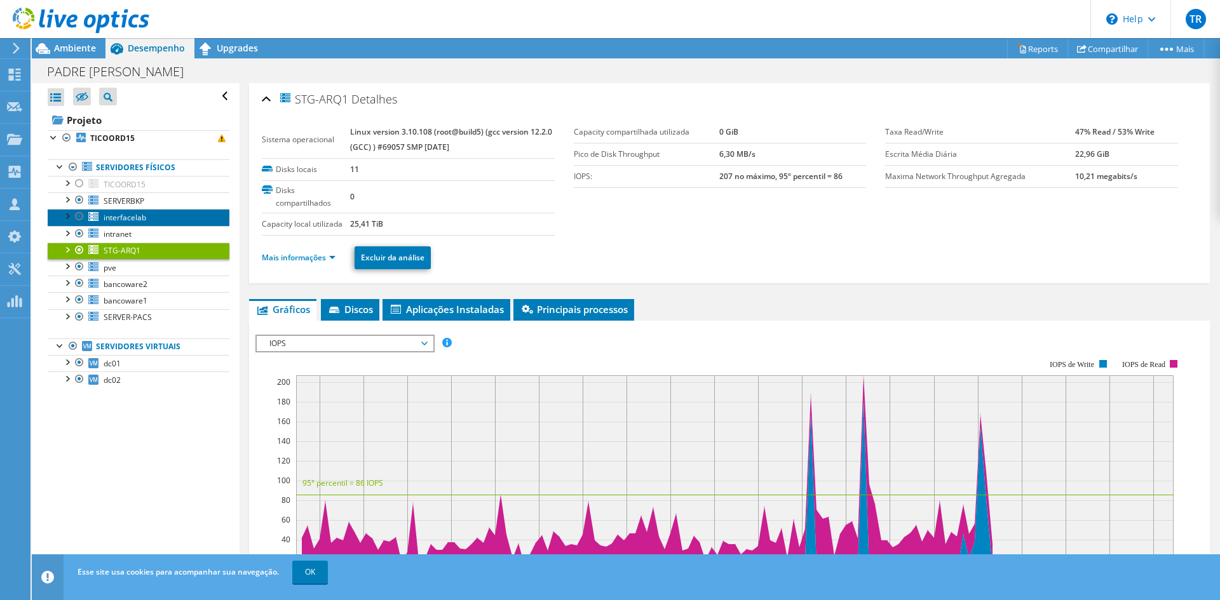
click at [130, 215] on span "interfacelab" at bounding box center [125, 217] width 43 height 11
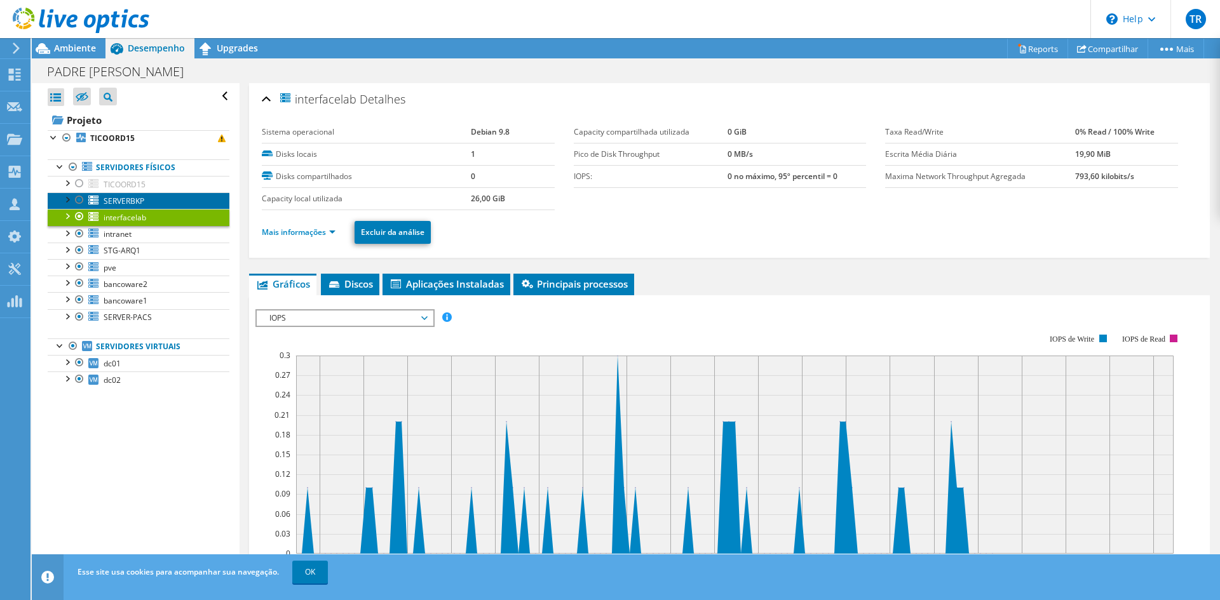
click at [138, 203] on span "SERVERBKP" at bounding box center [124, 201] width 41 height 11
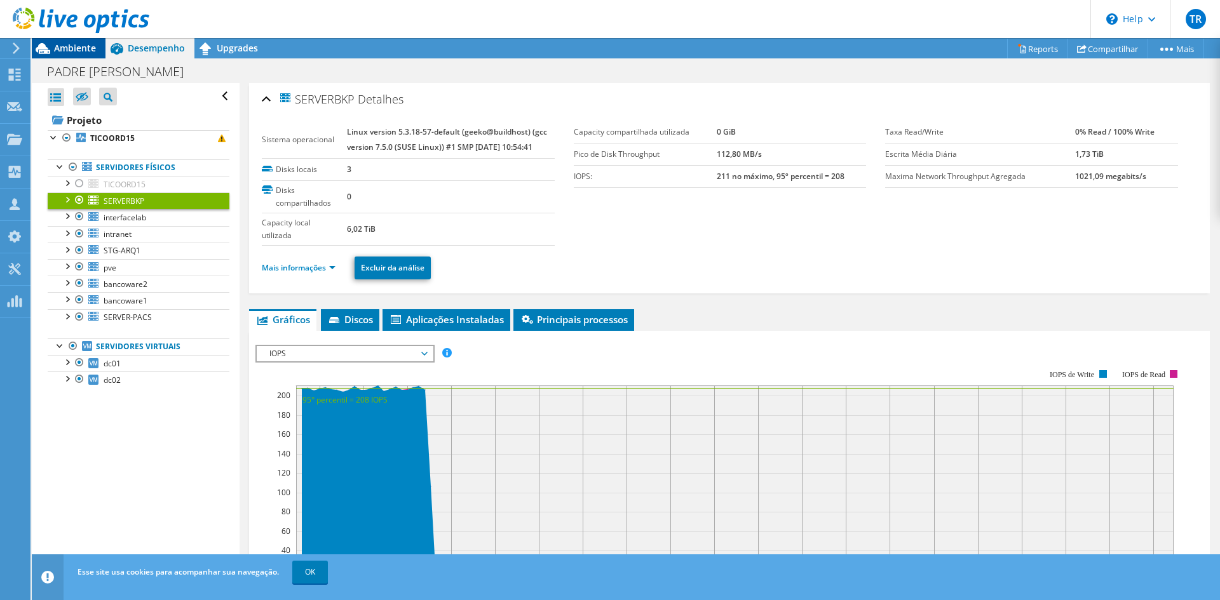
click at [71, 46] on span "Ambiente" at bounding box center [75, 48] width 42 height 12
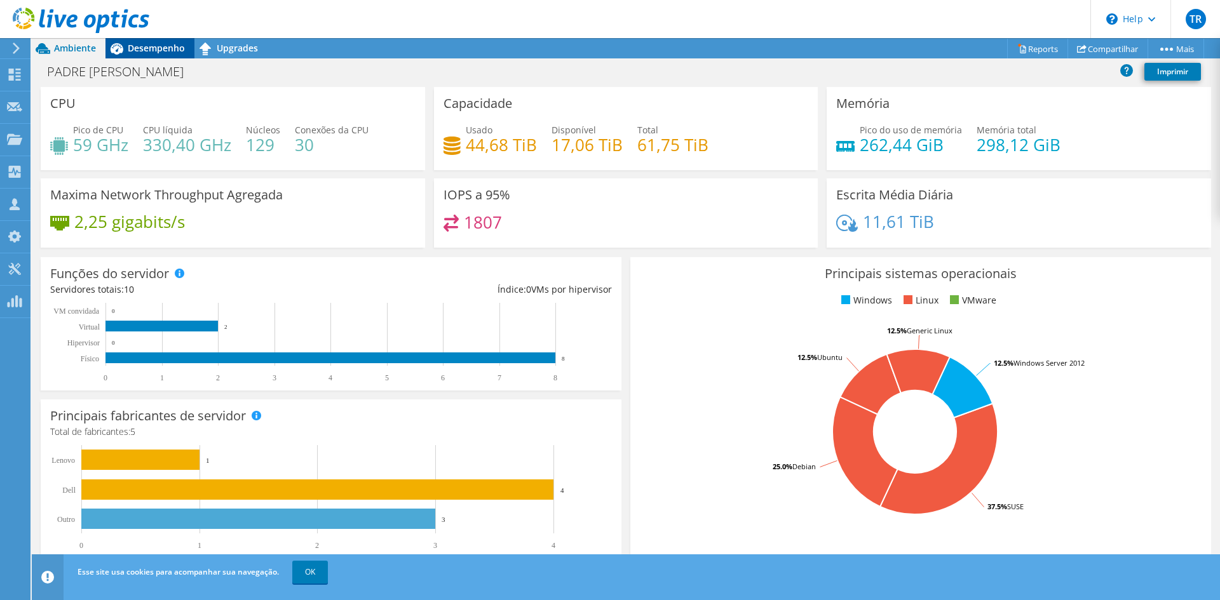
click at [167, 48] on span "Desempenho" at bounding box center [156, 48] width 57 height 12
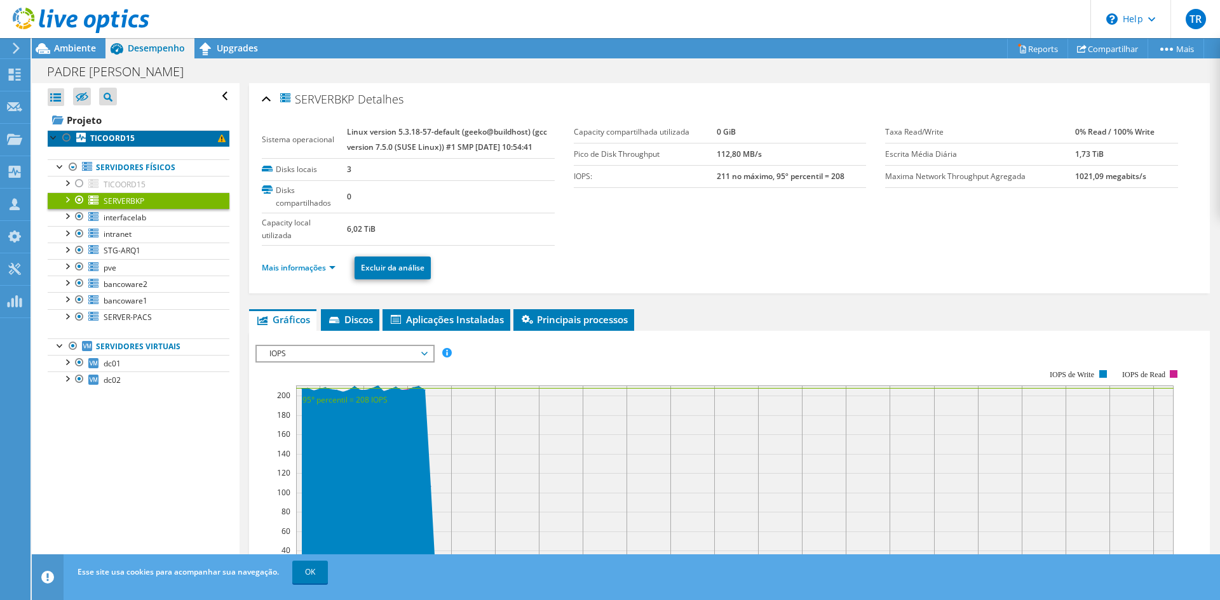
click at [118, 137] on b "TICOORD15" at bounding box center [112, 138] width 44 height 11
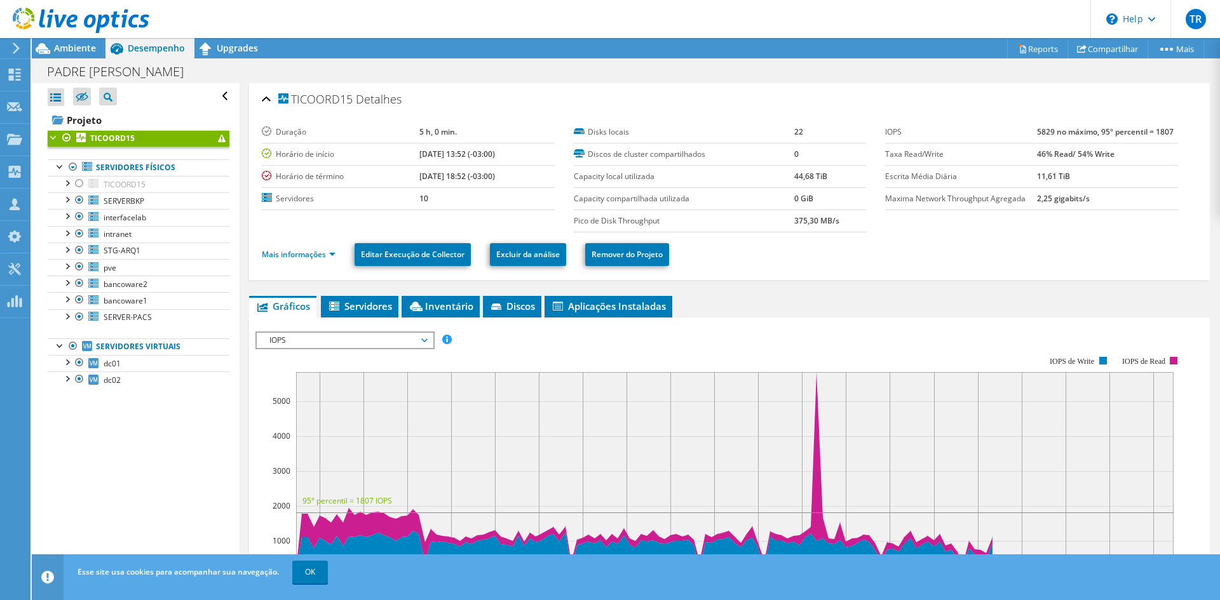
click at [52, 138] on div at bounding box center [54, 136] width 13 height 13
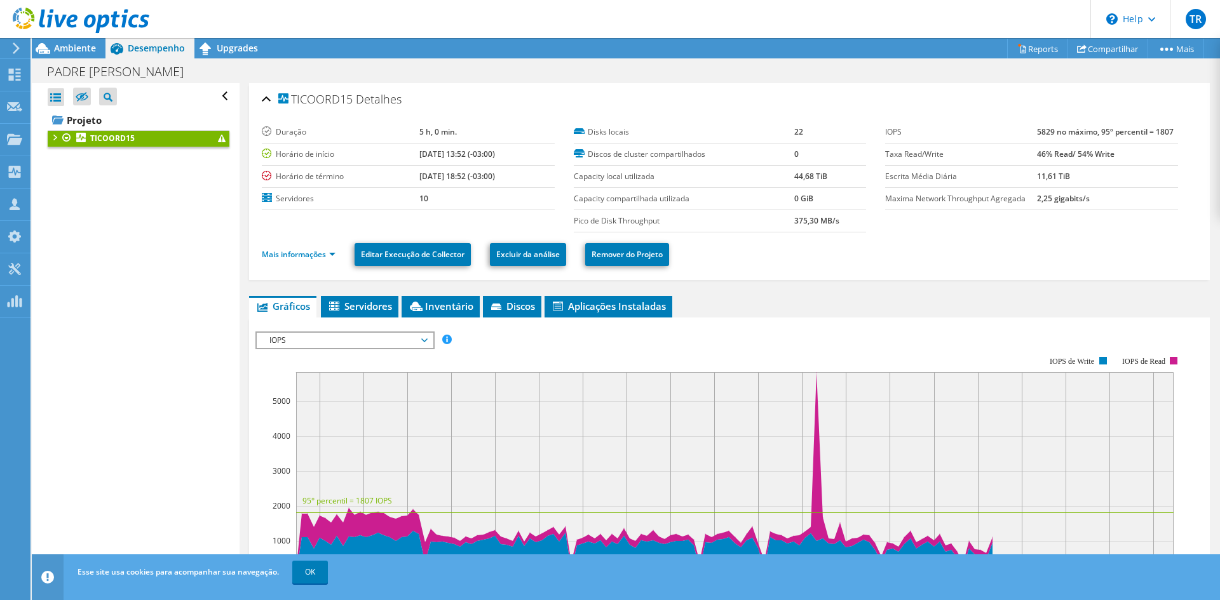
click at [52, 138] on div at bounding box center [54, 136] width 13 height 13
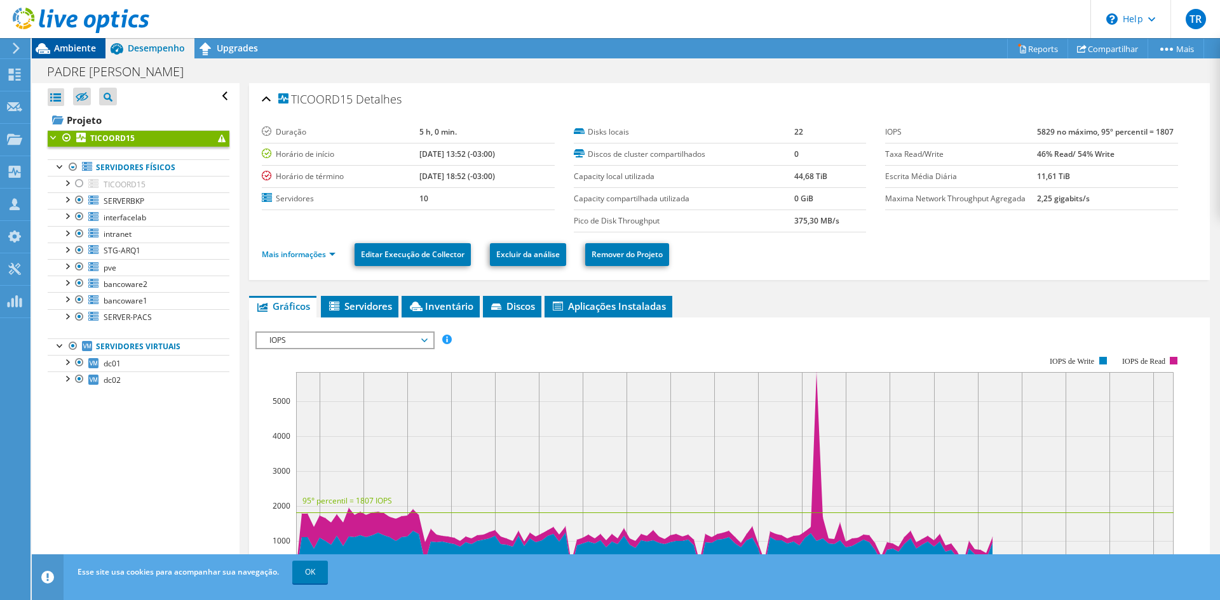
click at [74, 48] on span "Ambiente" at bounding box center [75, 48] width 42 height 12
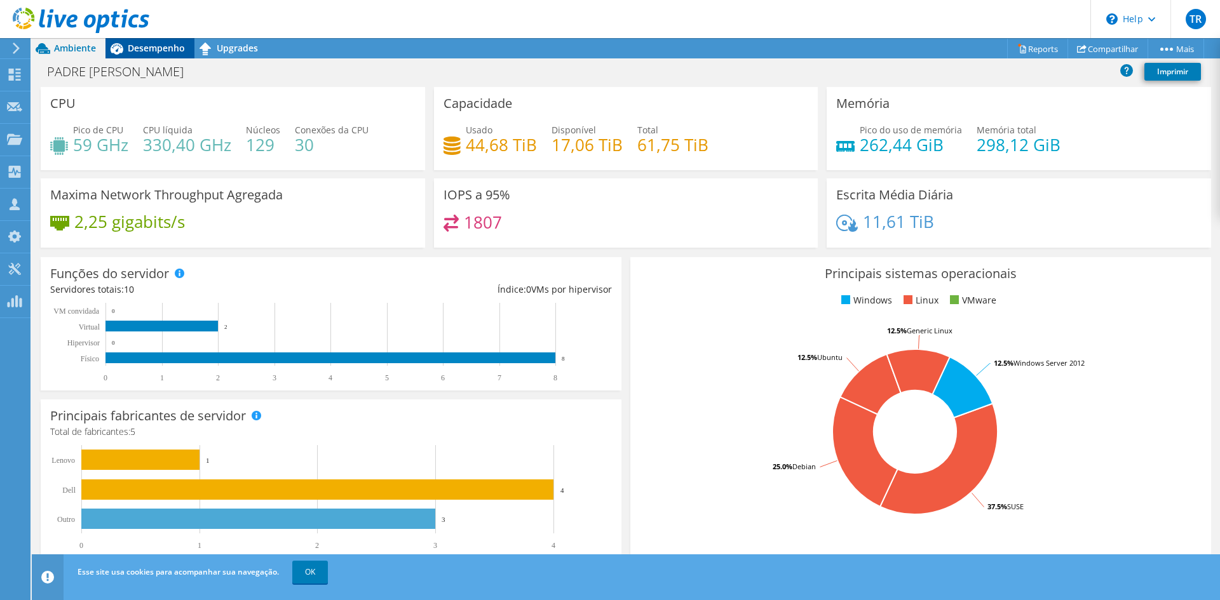
click at [152, 44] on span "Desempenho" at bounding box center [156, 48] width 57 height 12
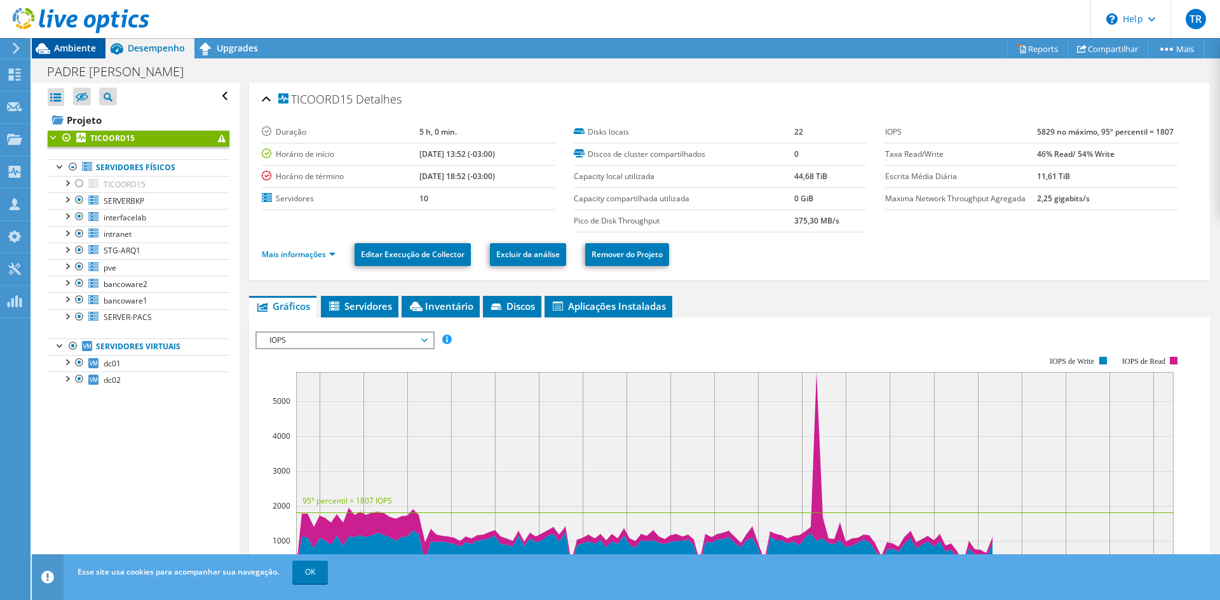
click at [68, 46] on span "Ambiente" at bounding box center [75, 48] width 42 height 12
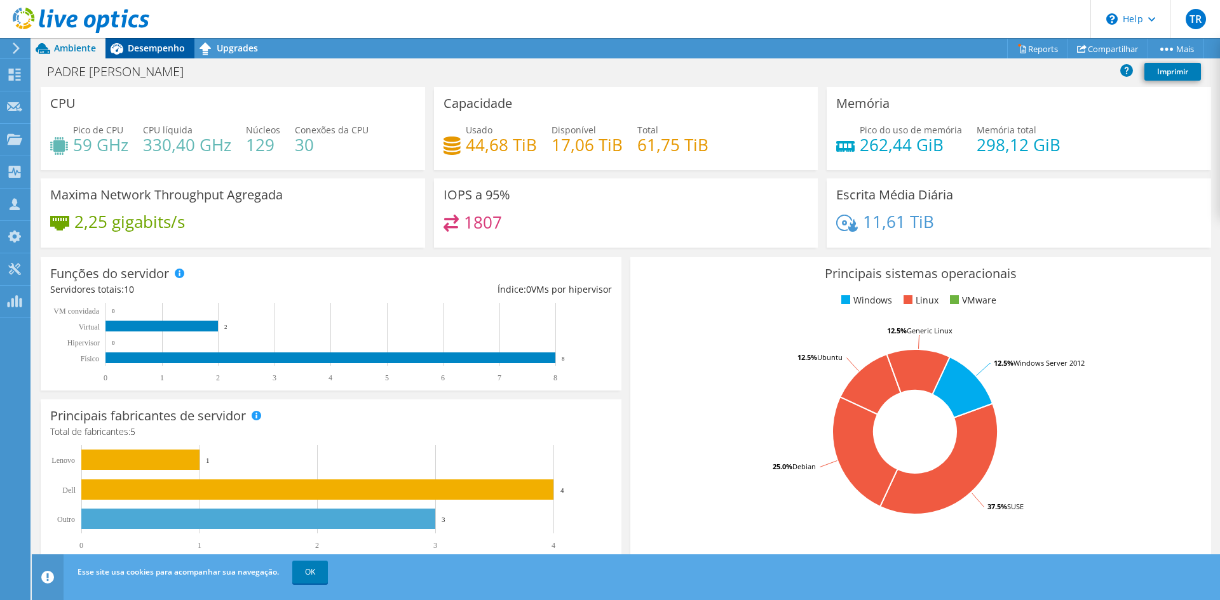
click at [149, 47] on span "Desempenho" at bounding box center [156, 48] width 57 height 12
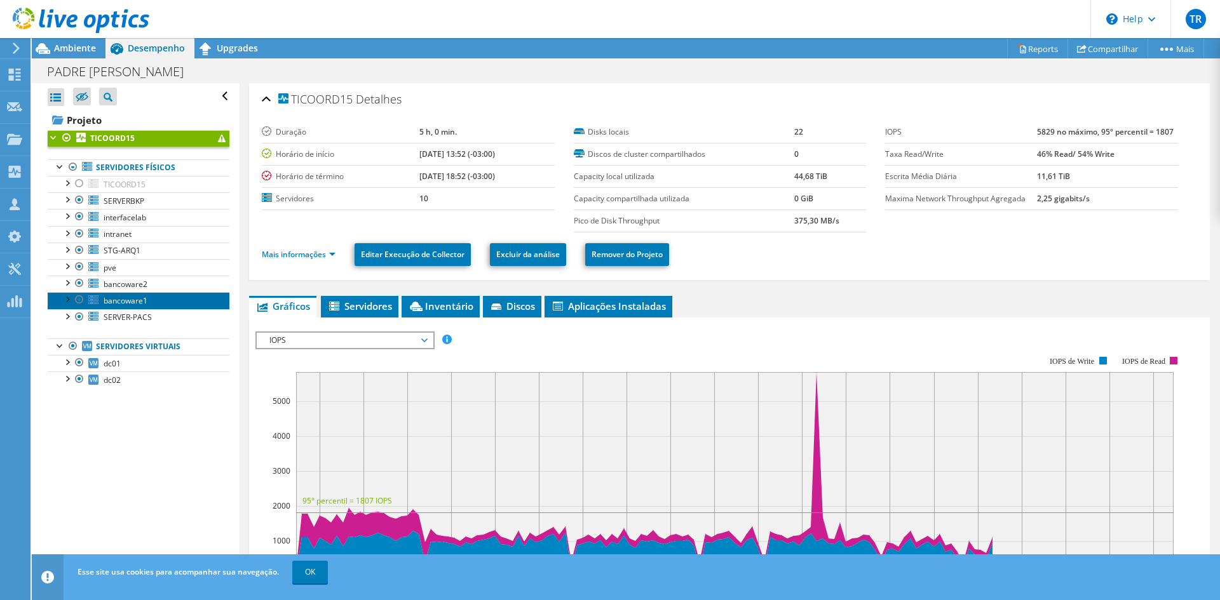
click at [136, 303] on span "bancoware1" at bounding box center [126, 300] width 44 height 11
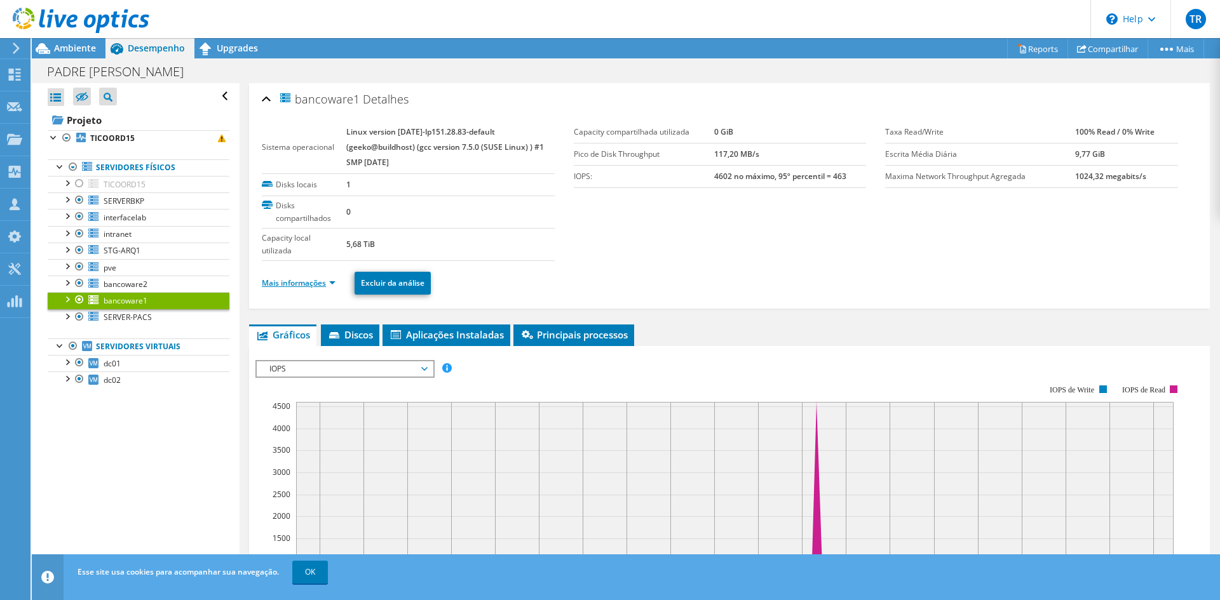
click at [336, 282] on link "Mais informações" at bounding box center [299, 283] width 74 height 11
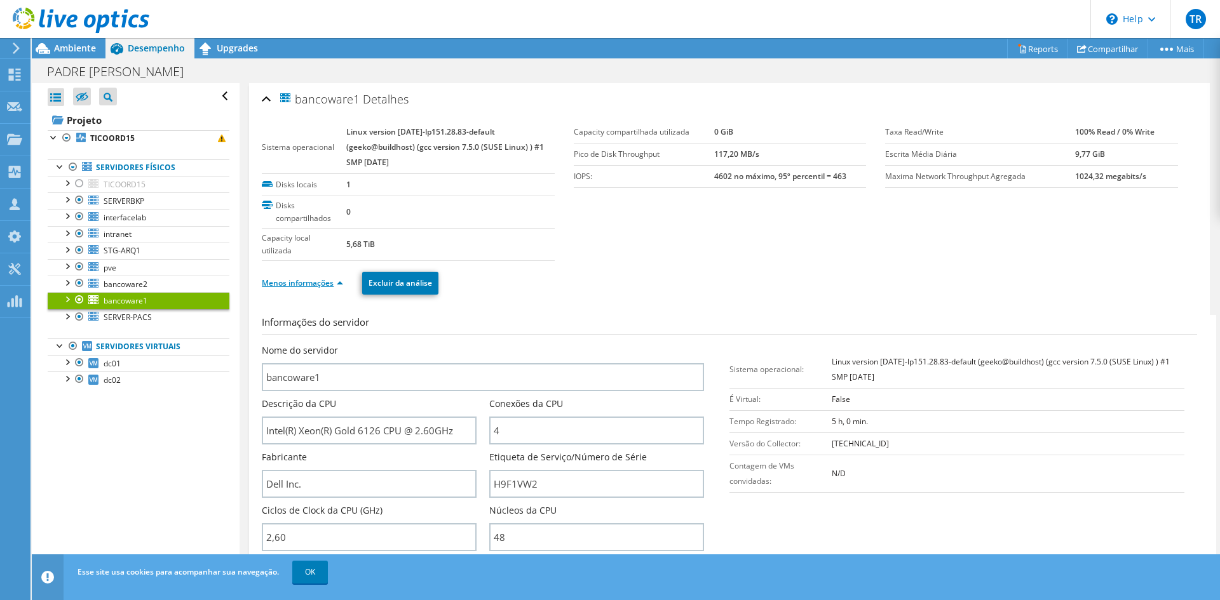
click at [329, 283] on link "Menos informações" at bounding box center [302, 283] width 81 height 11
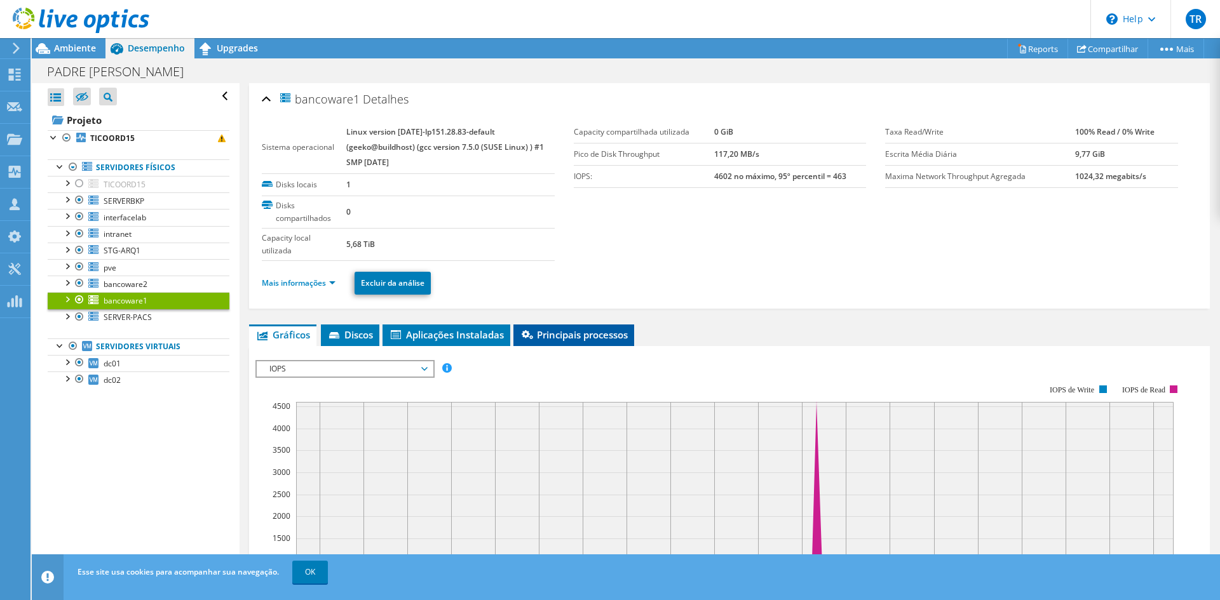
click at [571, 339] on span "Principais processos" at bounding box center [574, 335] width 108 height 13
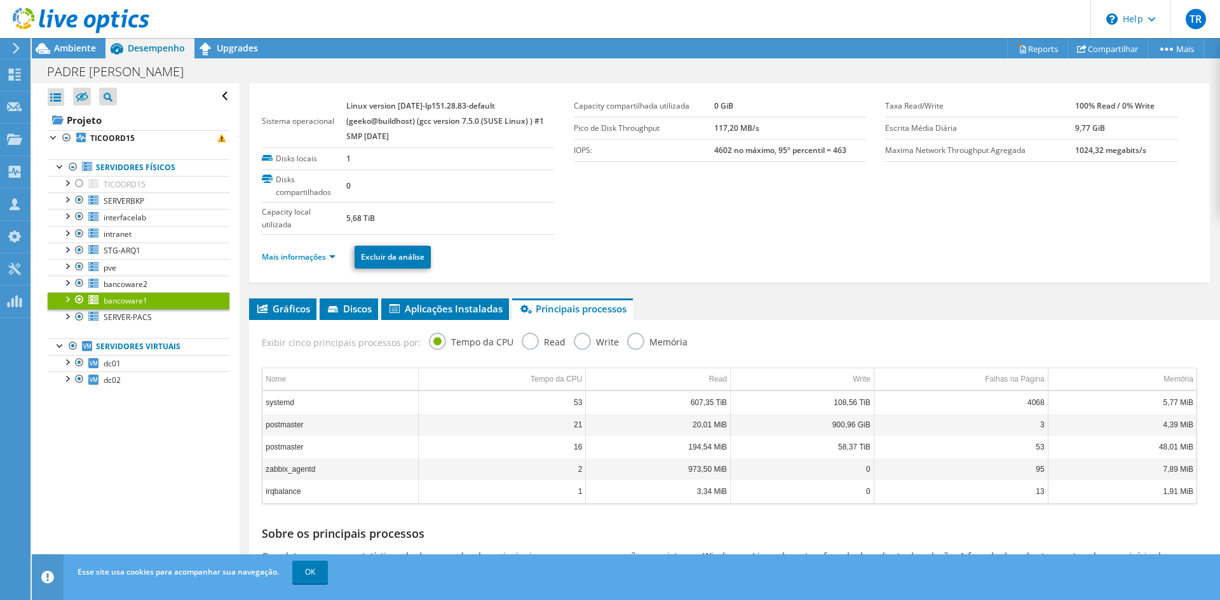
scroll to position [25, 0]
click at [438, 308] on span "Aplicações Instaladas" at bounding box center [445, 309] width 115 height 13
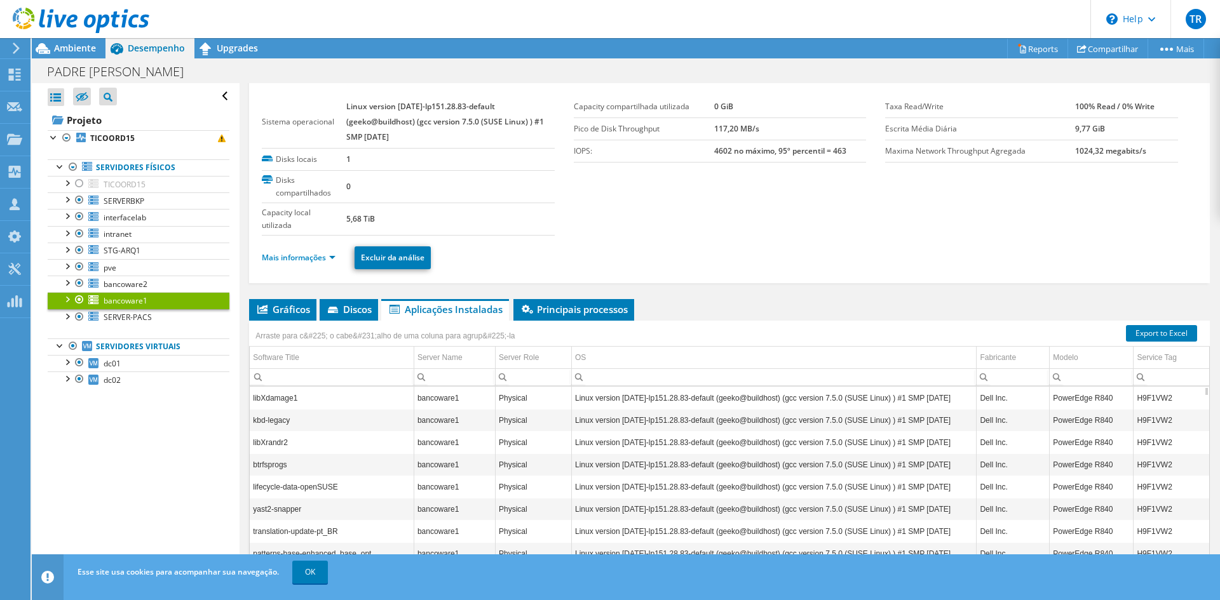
scroll to position [0, 0]
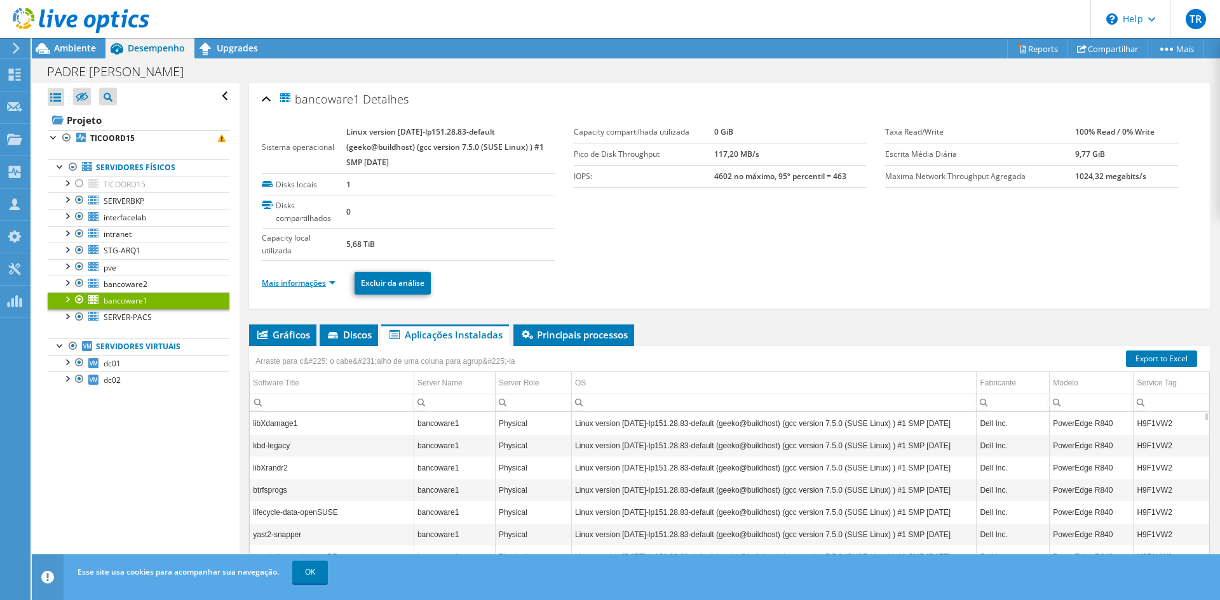
click at [312, 284] on link "Mais informações" at bounding box center [299, 283] width 74 height 11
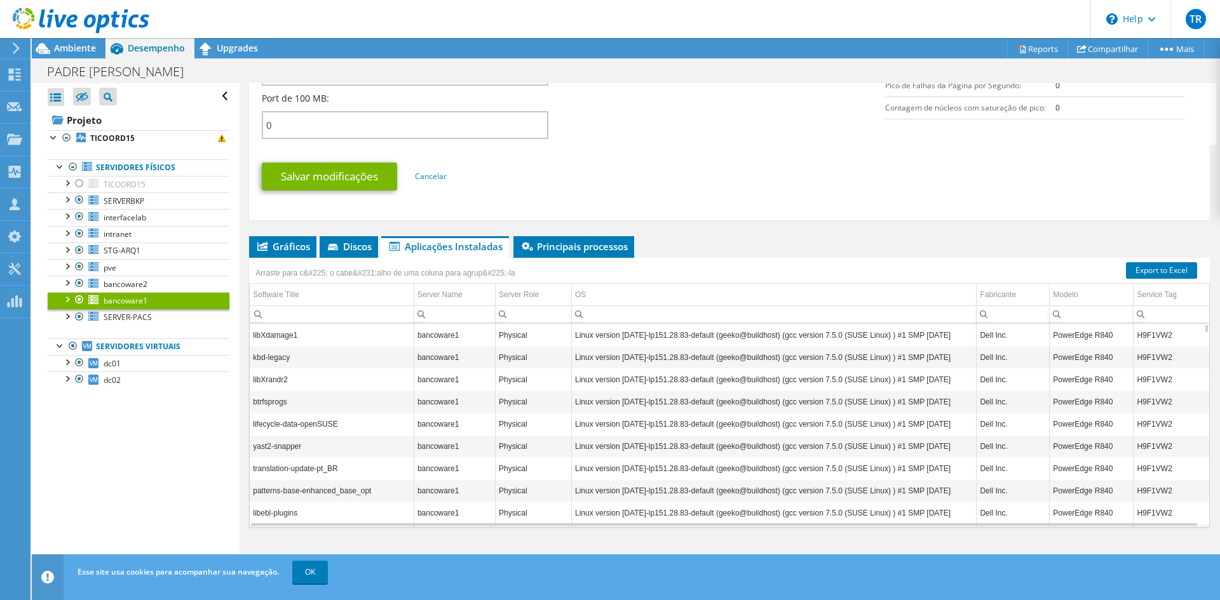
scroll to position [665, 0]
click at [355, 241] on span "Discos" at bounding box center [349, 246] width 46 height 13
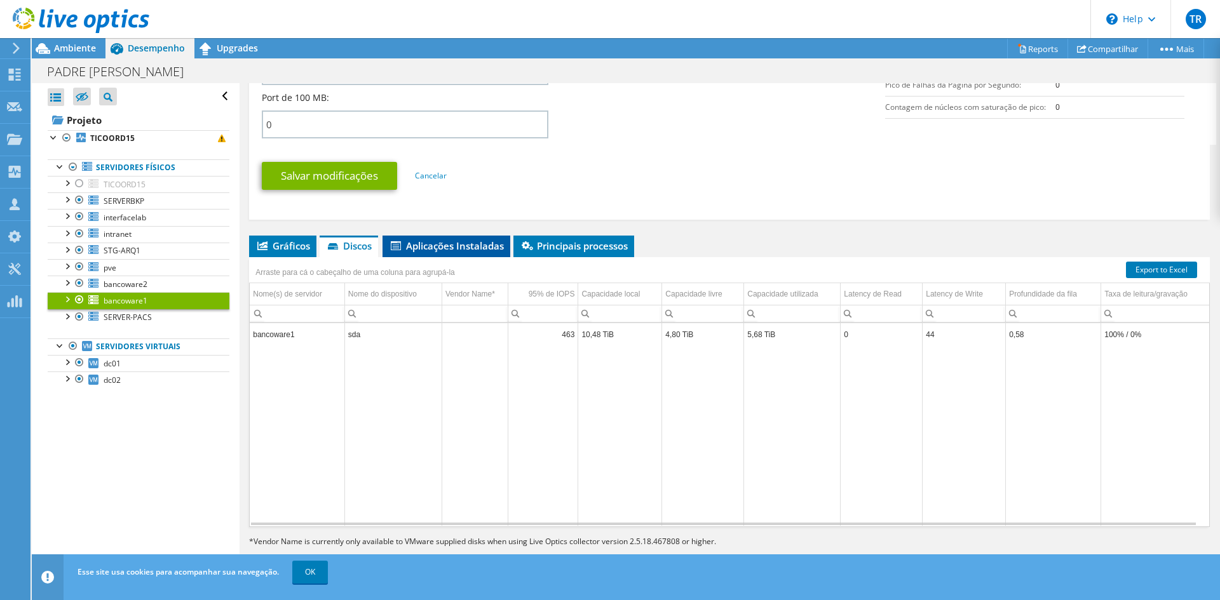
click at [442, 245] on span "Aplicações Instaladas" at bounding box center [446, 246] width 115 height 13
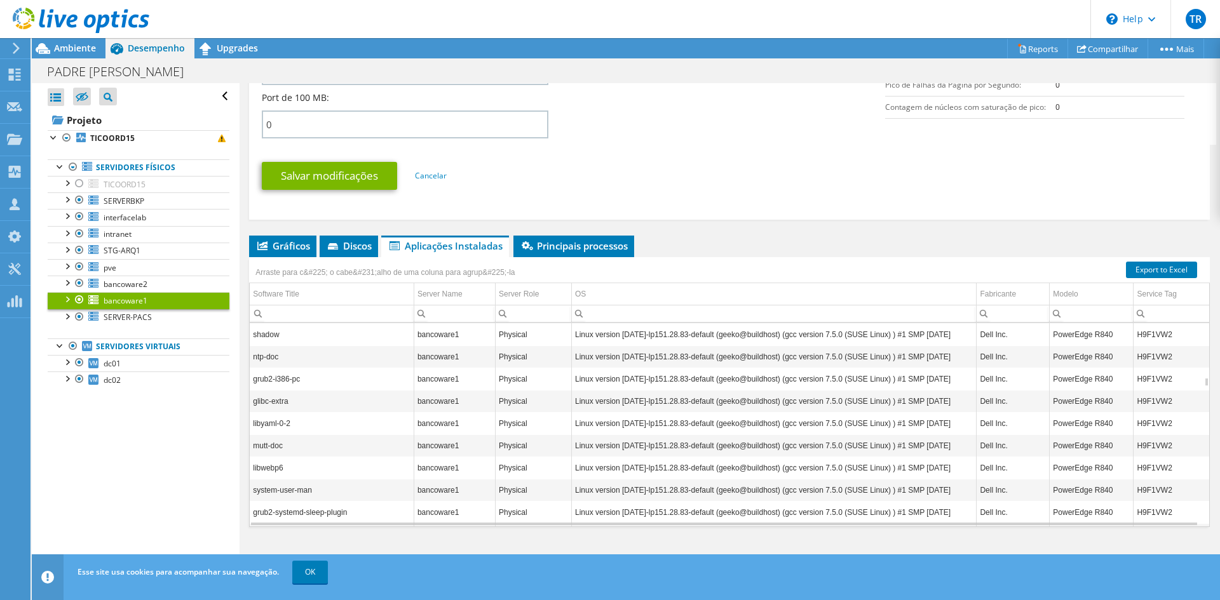
scroll to position [3508, 0]
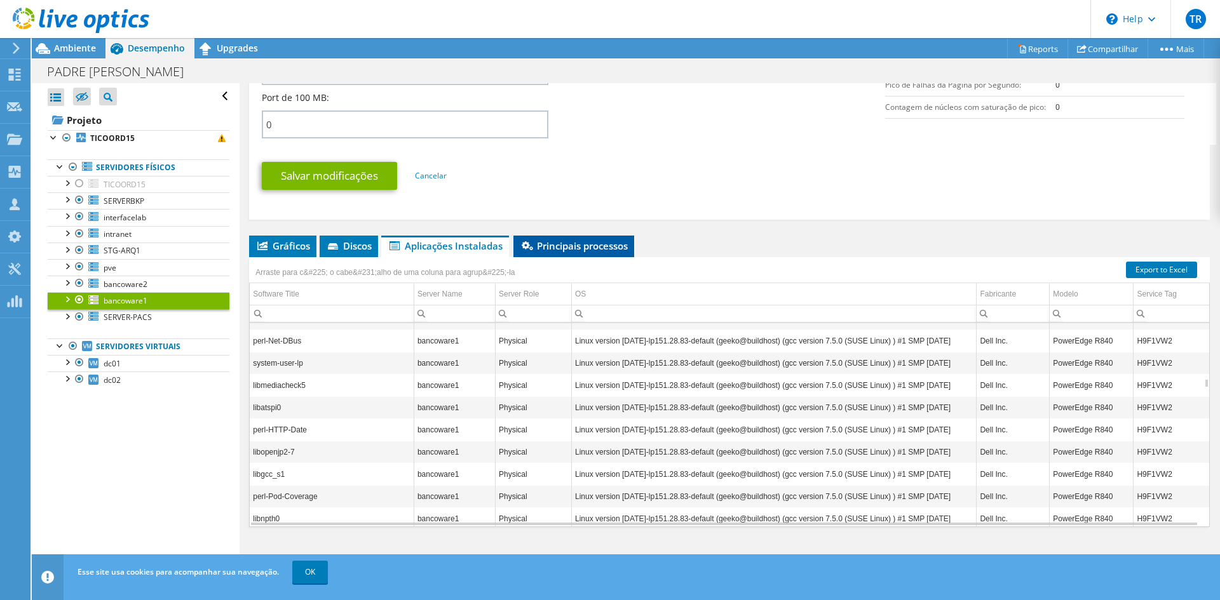
click at [571, 245] on span "Principais processos" at bounding box center [574, 246] width 108 height 13
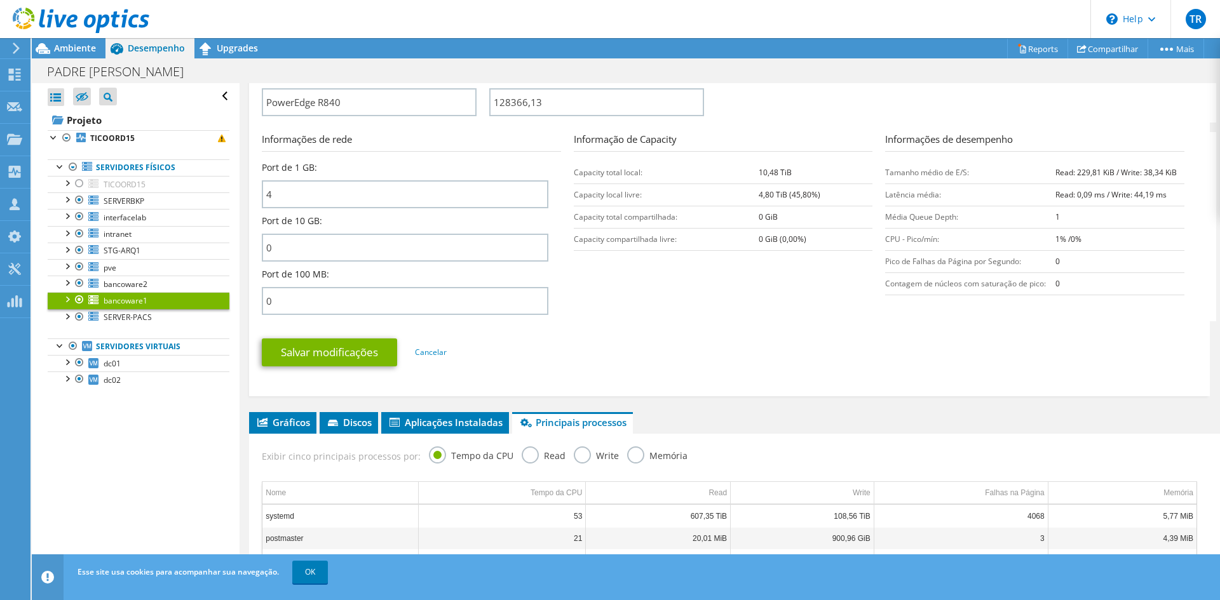
scroll to position [475, 0]
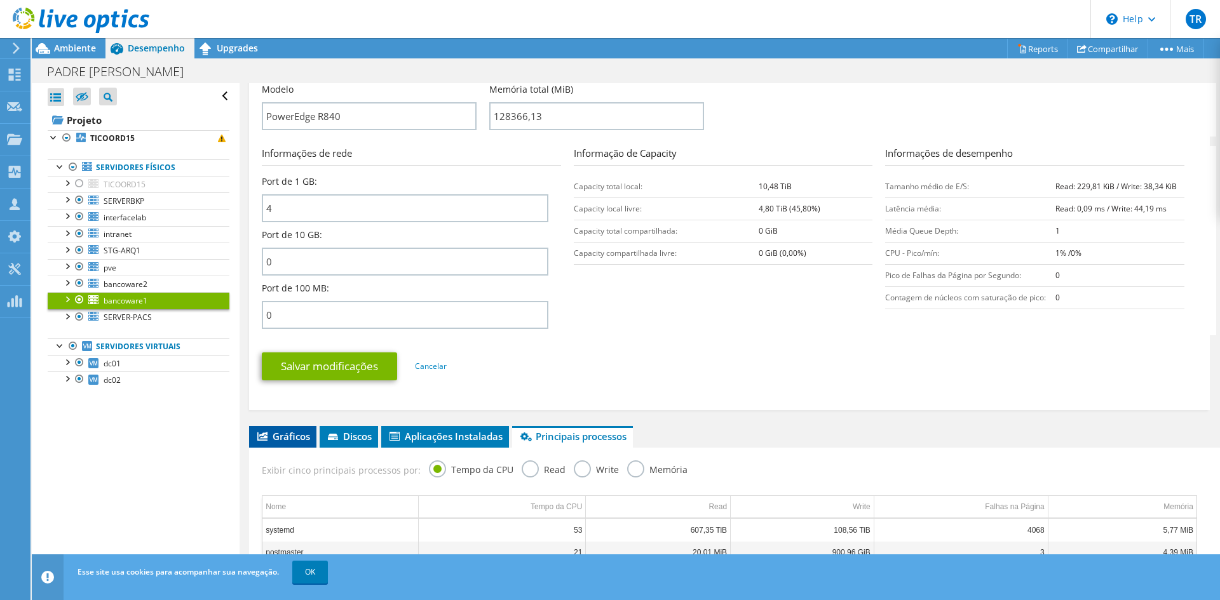
click at [304, 440] on span "Gráficos" at bounding box center [282, 436] width 55 height 13
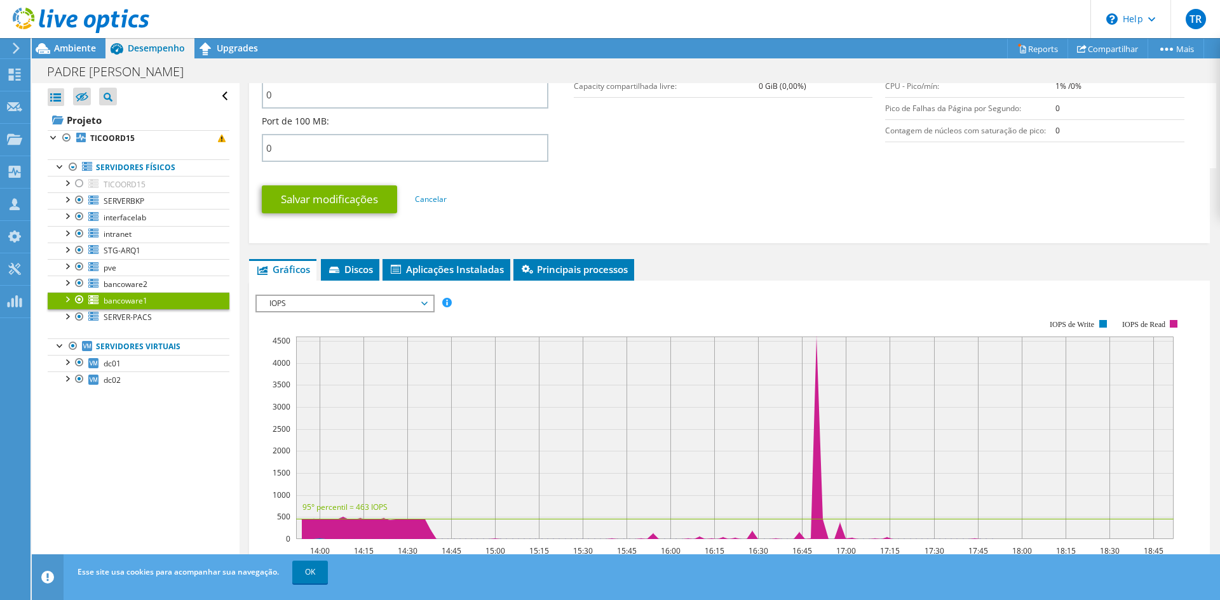
scroll to position [665, 0]
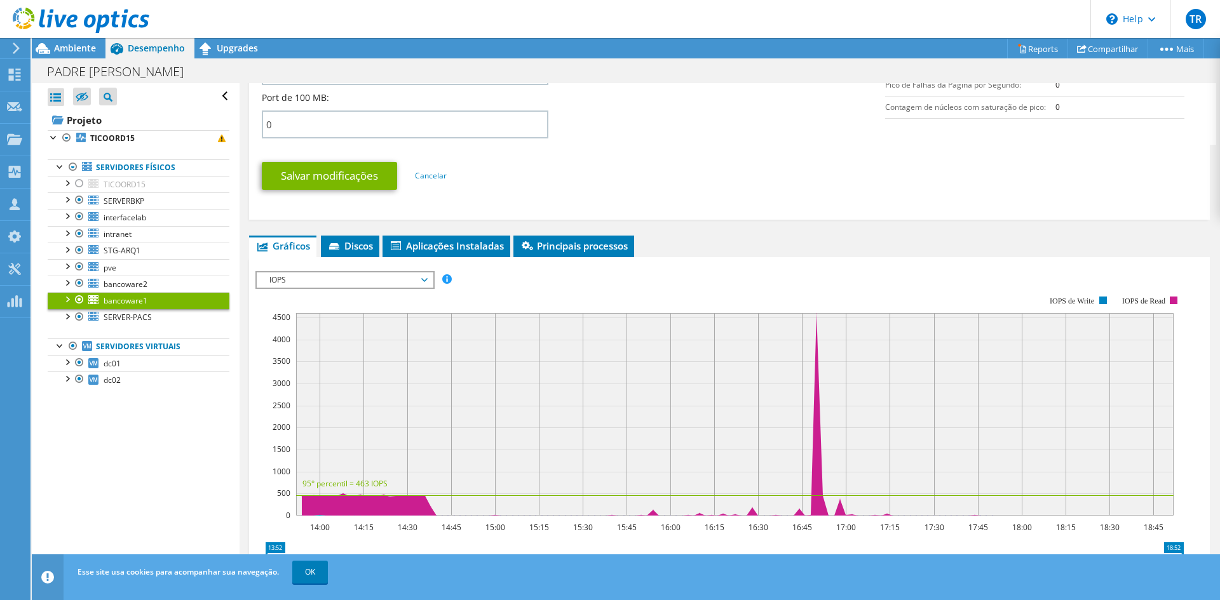
click at [348, 258] on div "IOPS Disk Throughput Tamanho de E/S Latência Profundidade da fila Porcentagem d…" at bounding box center [729, 481] width 948 height 448
click at [349, 245] on span "Discos" at bounding box center [350, 246] width 46 height 13
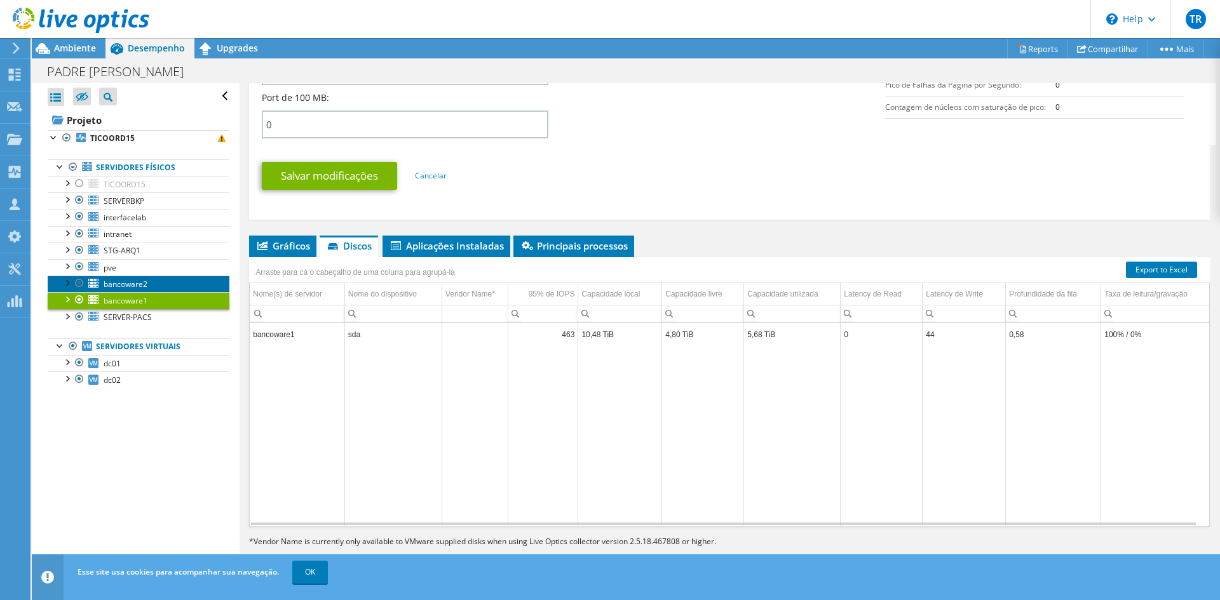
click at [117, 283] on span "bancoware2" at bounding box center [126, 284] width 44 height 11
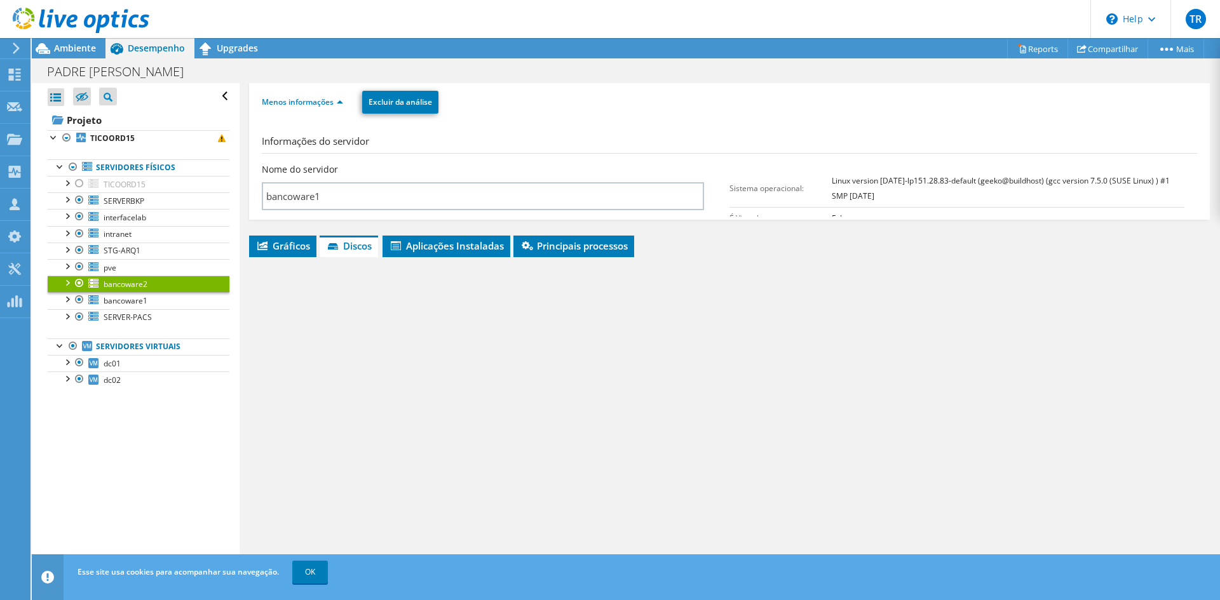
scroll to position [89, 0]
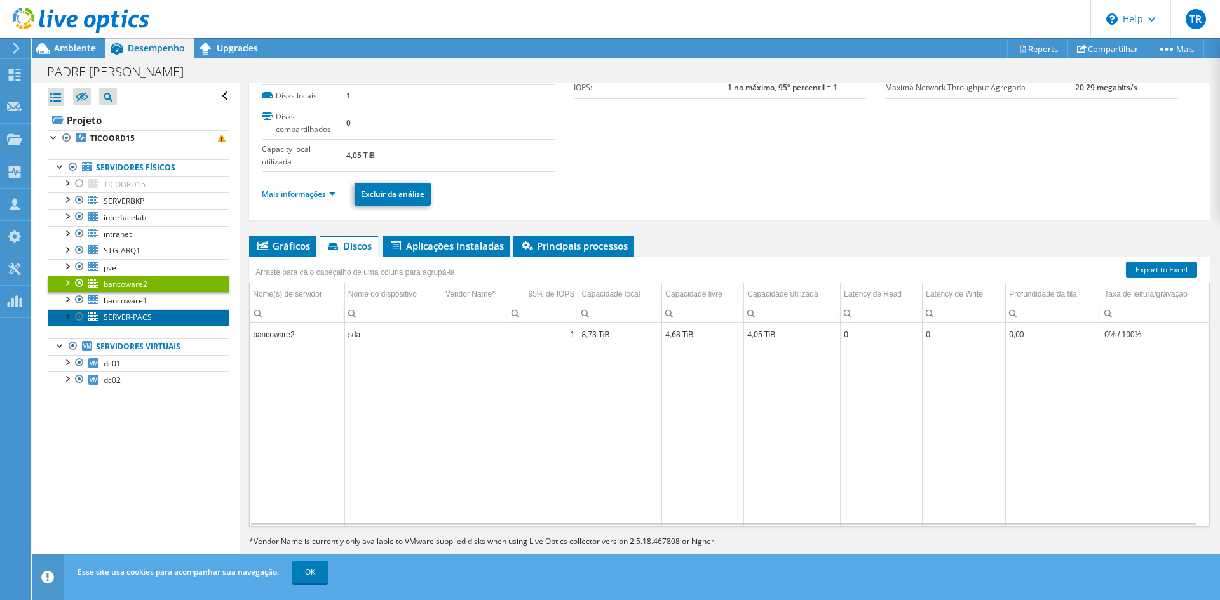
drag, startPoint x: 127, startPoint y: 316, endPoint x: 140, endPoint y: 316, distance: 12.7
click at [127, 316] on span "SERVER-PACS" at bounding box center [128, 317] width 48 height 11
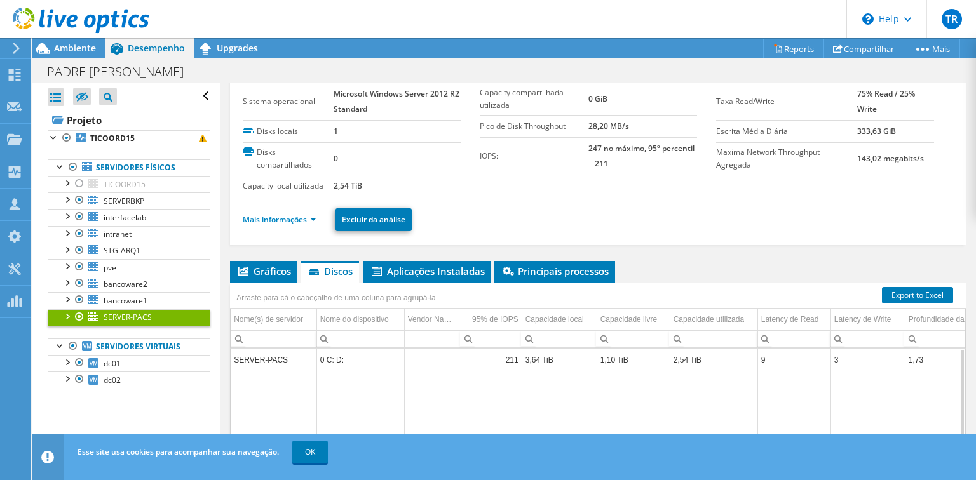
scroll to position [38, 0]
click at [134, 197] on span "SERVERBKP" at bounding box center [124, 201] width 41 height 11
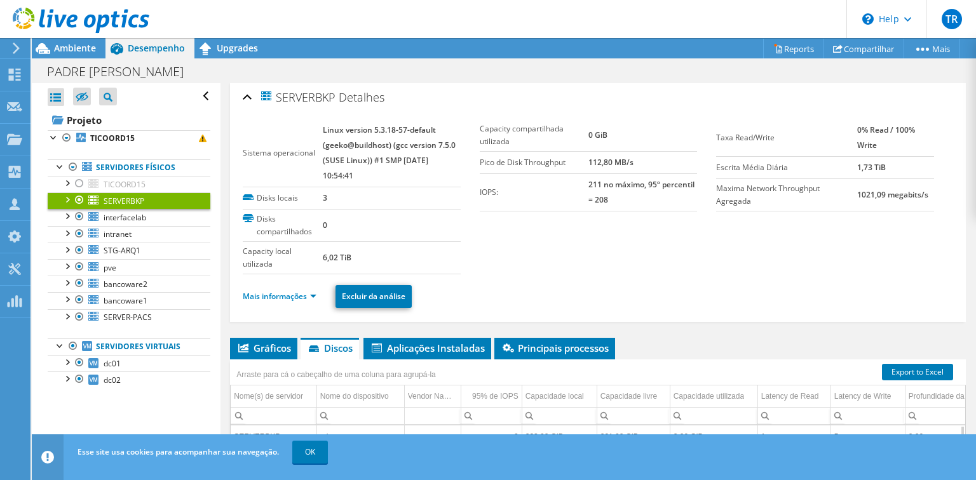
scroll to position [0, 0]
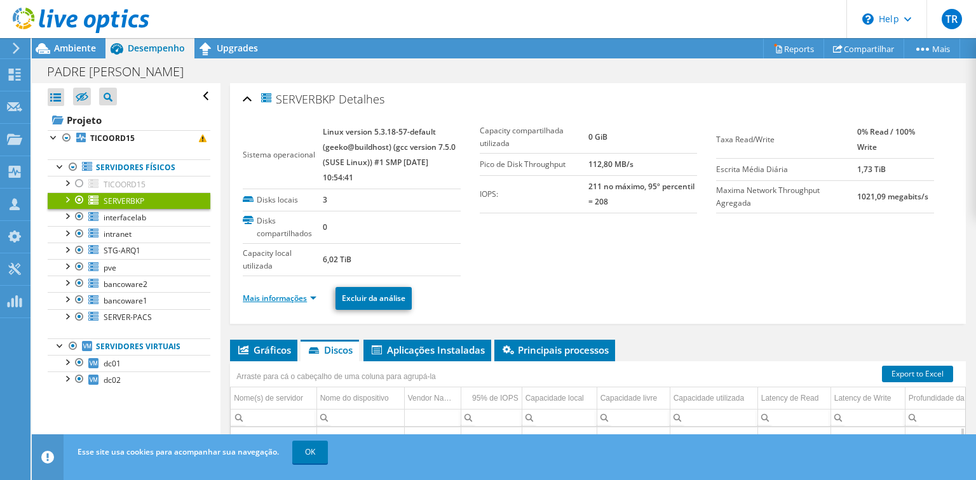
click at [310, 296] on link "Mais informações" at bounding box center [280, 298] width 74 height 11
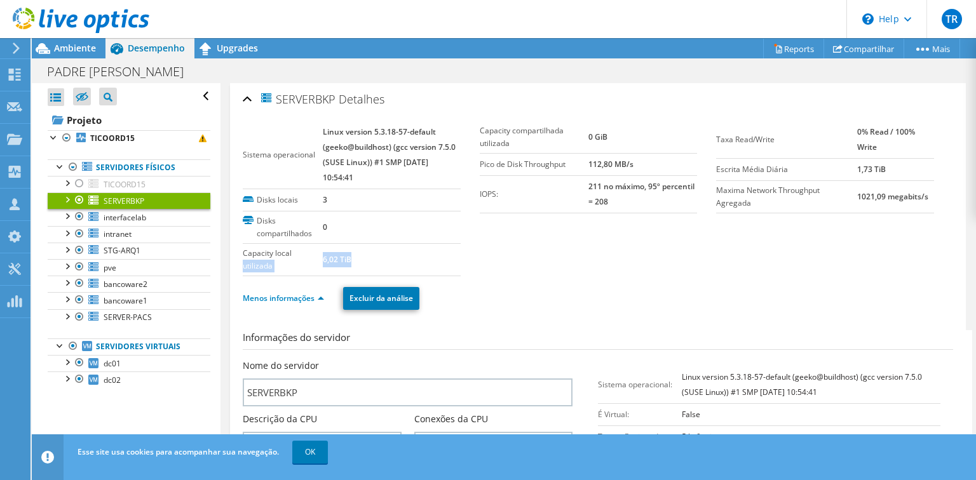
drag, startPoint x: 361, startPoint y: 261, endPoint x: 319, endPoint y: 253, distance: 42.7
click at [319, 253] on tr "Capacity local utilizada 6,02 TiB" at bounding box center [352, 259] width 218 height 32
click at [628, 257] on section "Sistema operacional Linux version 5.3.18-57-default (geeko@buildhost) (gcc vers…" at bounding box center [479, 198] width 473 height 155
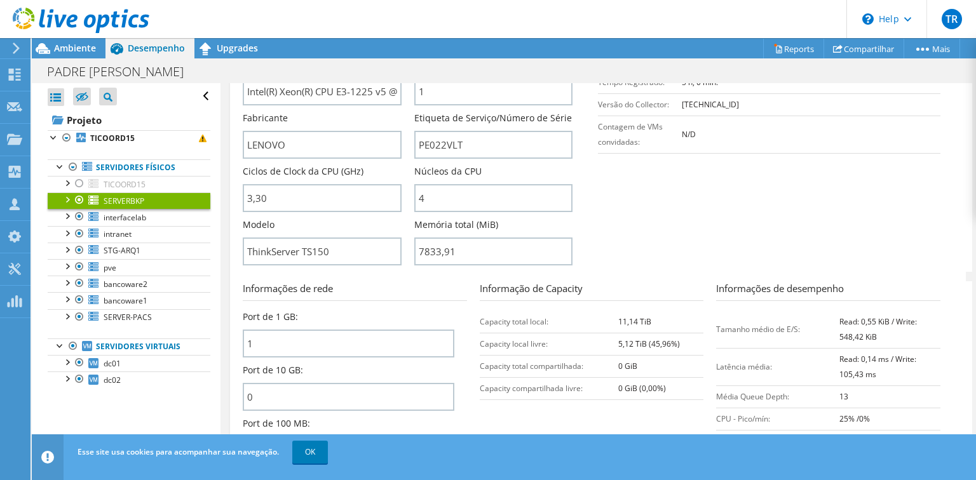
scroll to position [356, 0]
drag, startPoint x: 667, startPoint y: 317, endPoint x: 477, endPoint y: 315, distance: 190.0
click at [480, 315] on tr "Capacity total local: 11,14 TiB" at bounding box center [592, 320] width 224 height 22
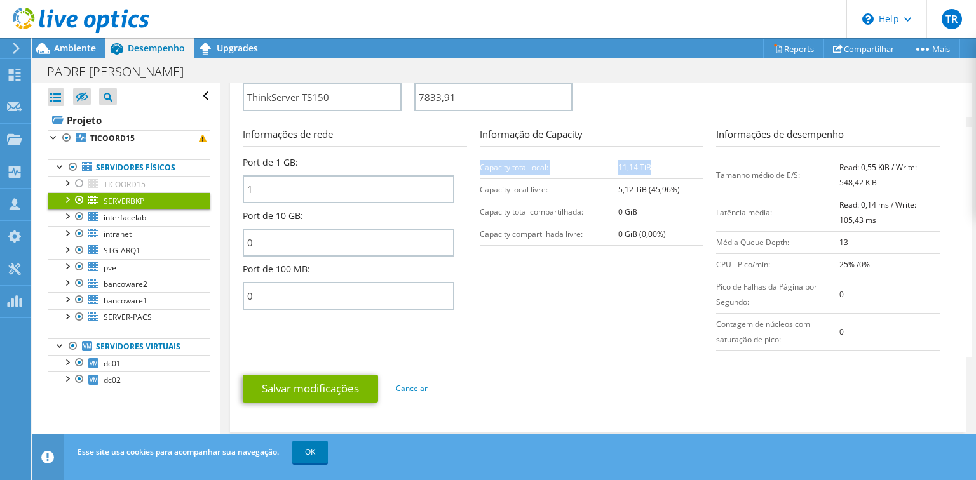
scroll to position [508, 0]
click at [569, 259] on section "Informações de rede Port de 1 GB: 1 Port de 10 GB: 0 Port de 100 MB: 0 Informaç…" at bounding box center [601, 243] width 717 height 231
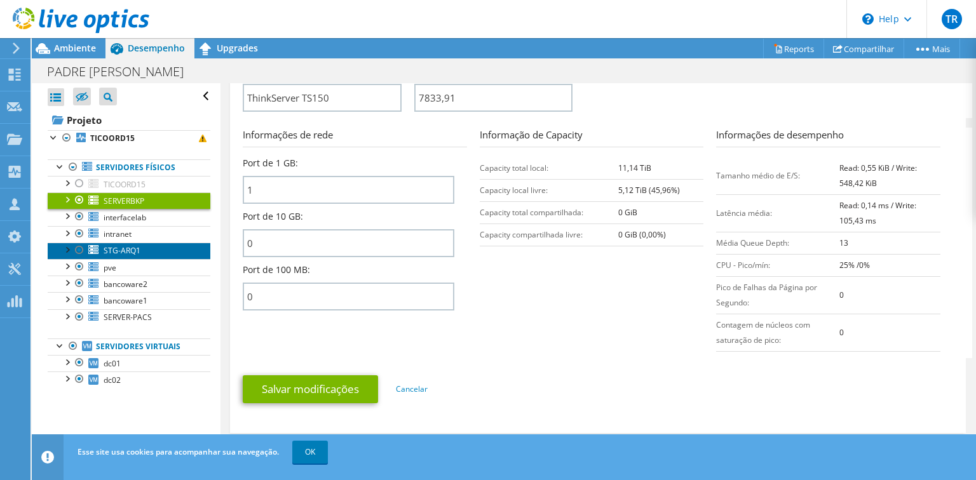
click at [116, 249] on span "STG-ARQ1" at bounding box center [122, 250] width 37 height 11
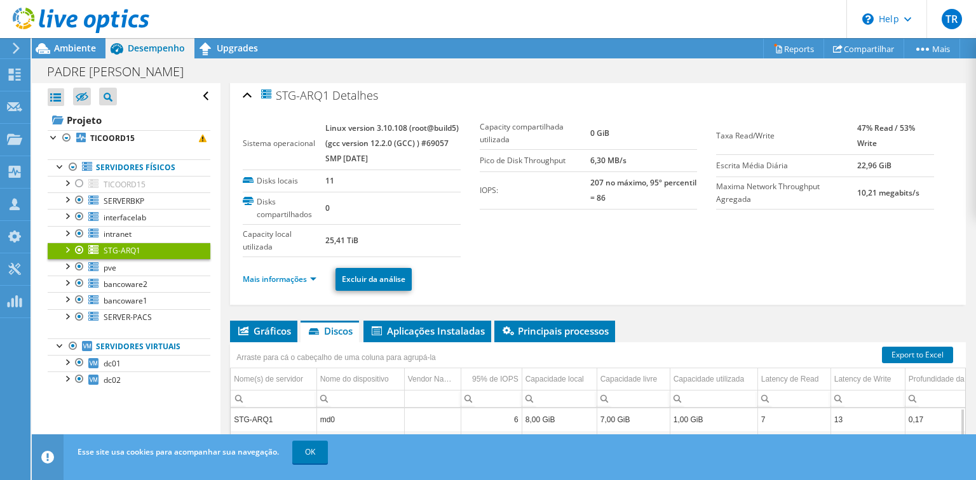
scroll to position [0, 0]
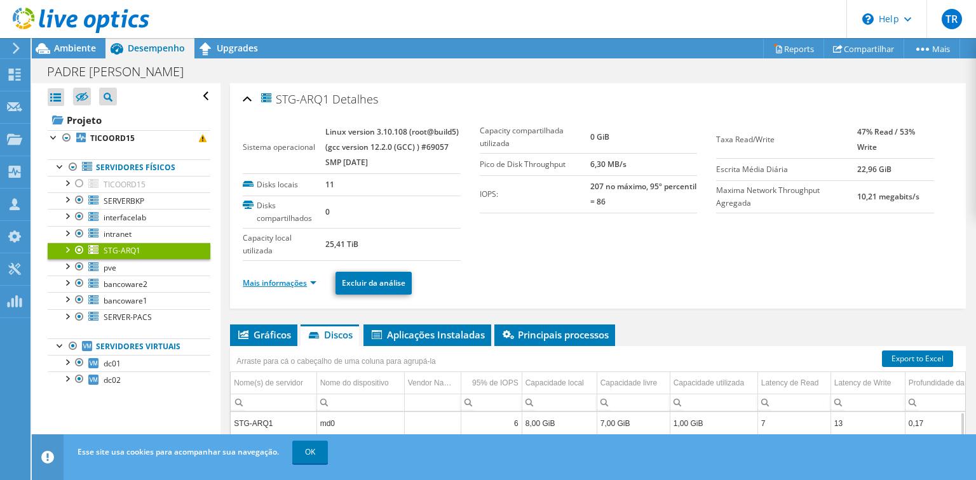
click at [316, 282] on link "Mais informações" at bounding box center [280, 283] width 74 height 11
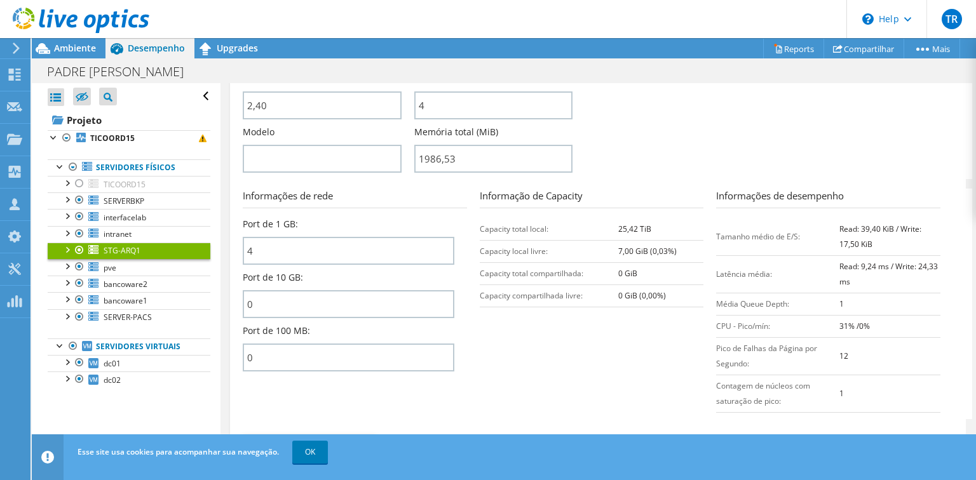
scroll to position [458, 0]
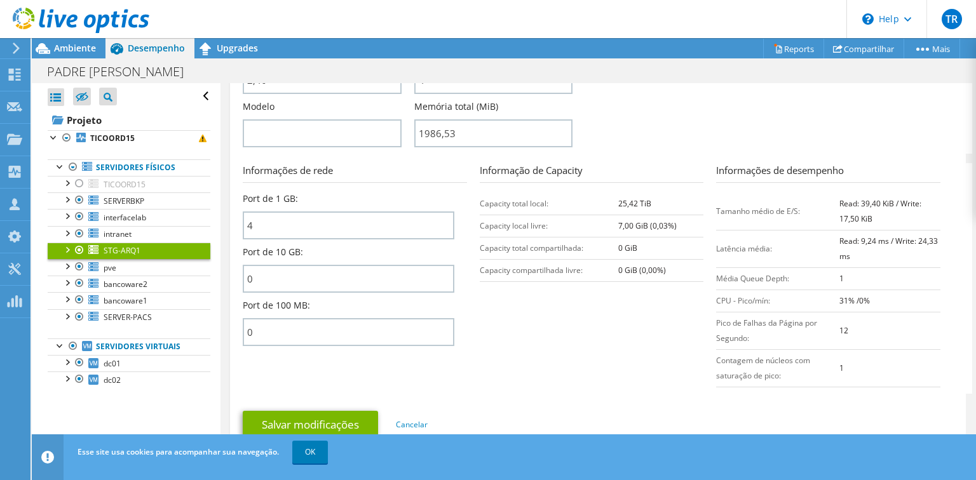
drag, startPoint x: 653, startPoint y: 200, endPoint x: 584, endPoint y: 198, distance: 68.7
click at [584, 198] on tr "Capacity total local: 25,42 TiB" at bounding box center [592, 204] width 224 height 22
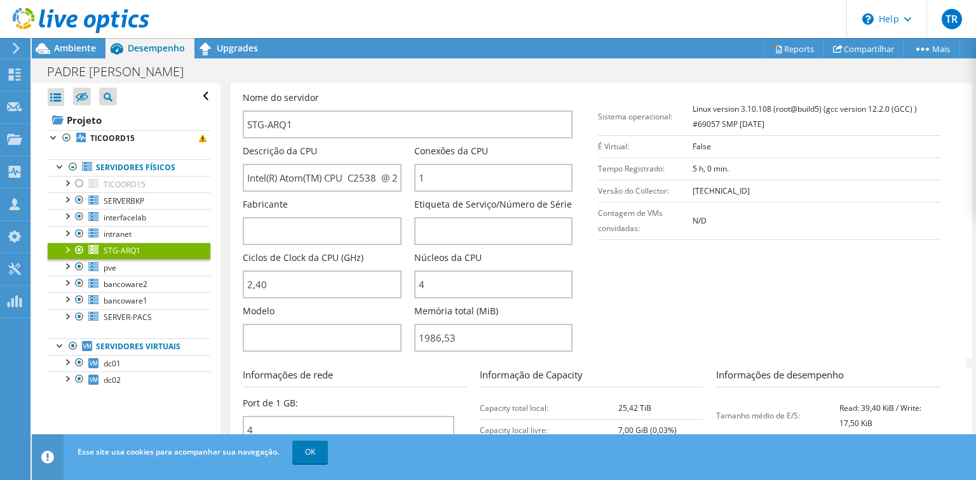
scroll to position [254, 0]
